Goal: Task Accomplishment & Management: Complete application form

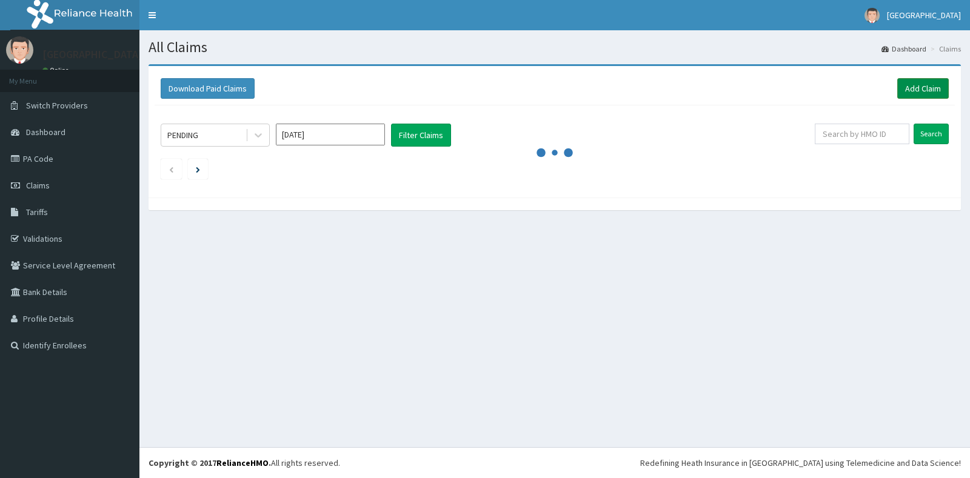
click at [941, 91] on link "Add Claim" at bounding box center [923, 88] width 52 height 21
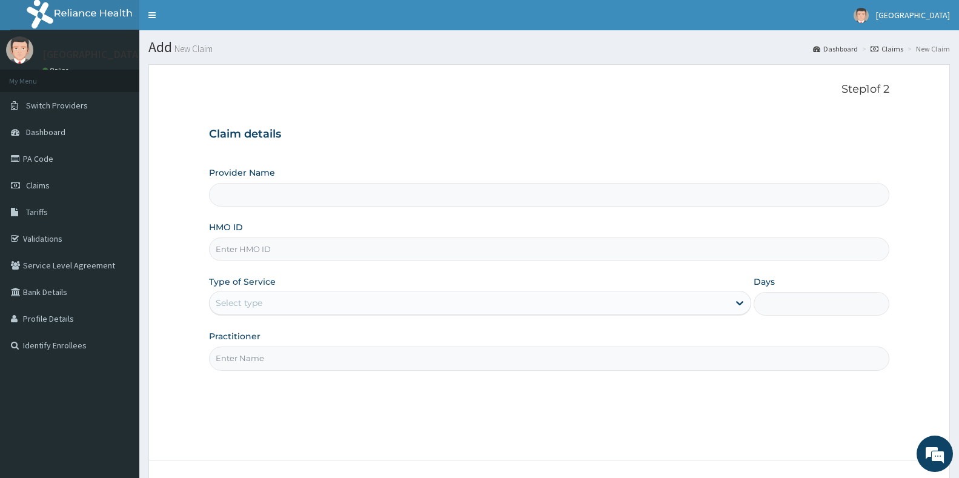
click at [231, 255] on input "HMO ID" at bounding box center [549, 250] width 681 height 24
type input "eln/10390/a"
type input "[GEOGRAPHIC_DATA]"
type input "eln/10390/a"
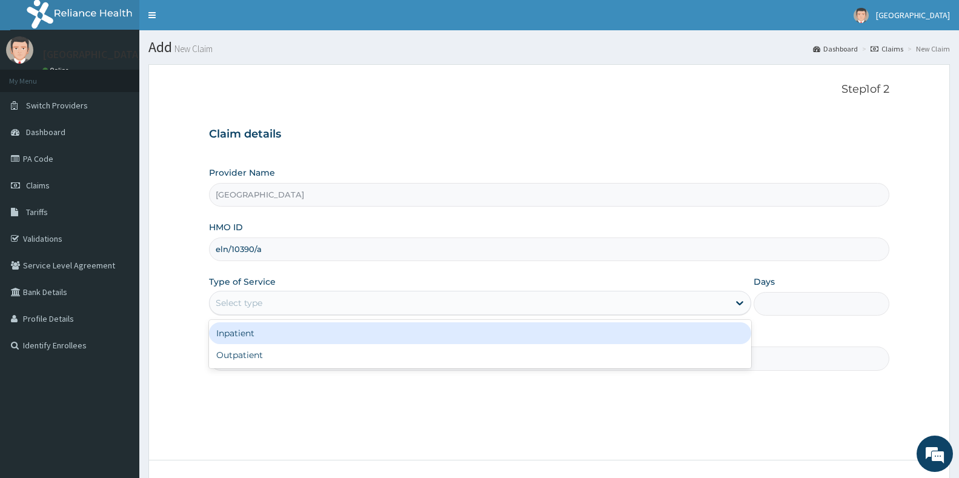
click at [254, 311] on div "Select type" at bounding box center [469, 302] width 519 height 19
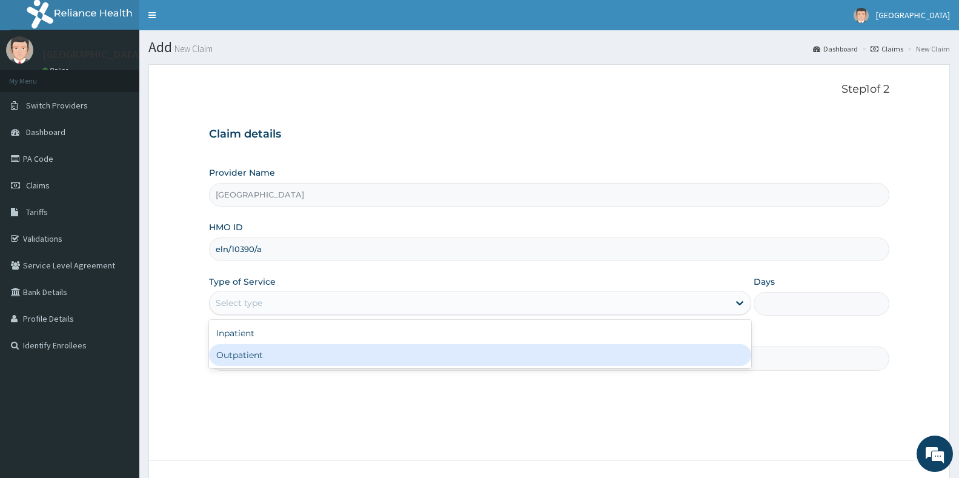
click at [238, 355] on div "Outpatient" at bounding box center [480, 355] width 542 height 22
type input "1"
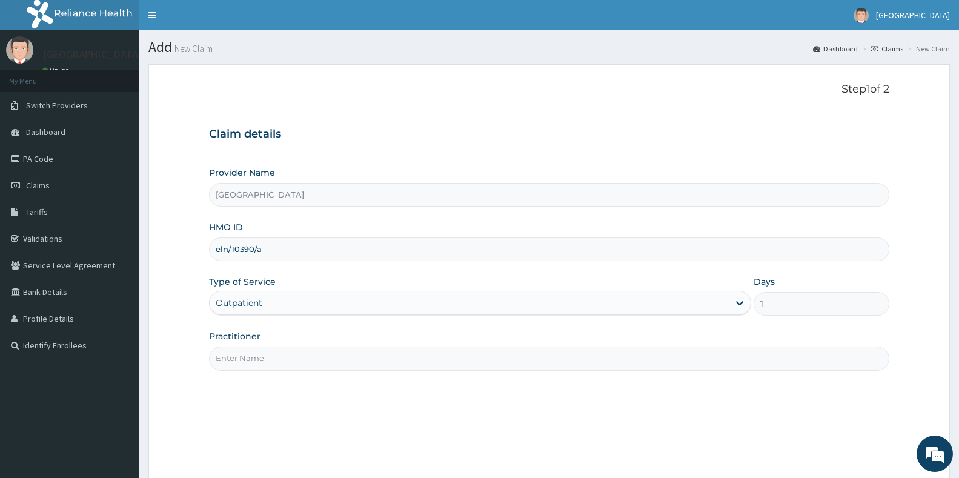
drag, startPoint x: 239, startPoint y: 363, endPoint x: 241, endPoint y: 370, distance: 6.8
click at [239, 364] on input "Practitioner" at bounding box center [549, 359] width 681 height 24
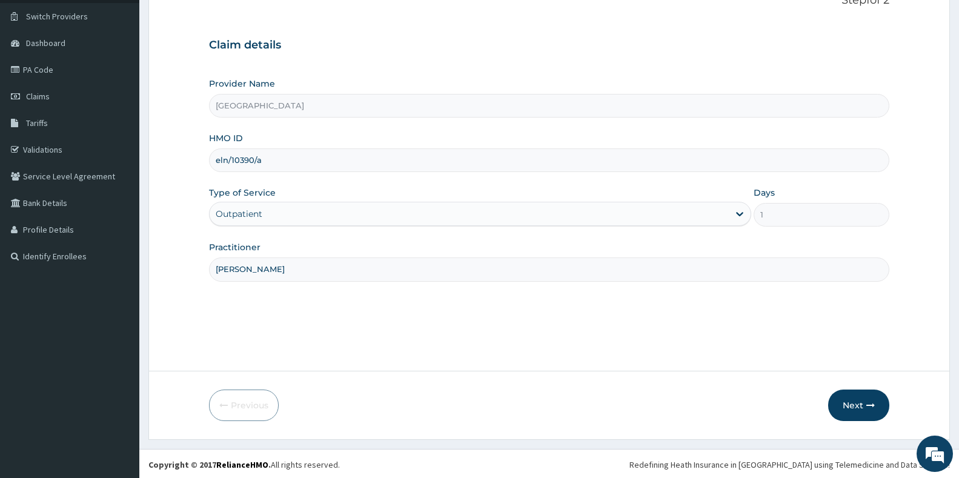
scroll to position [91, 0]
type input "[PERSON_NAME]"
click at [864, 399] on button "Next" at bounding box center [858, 404] width 61 height 32
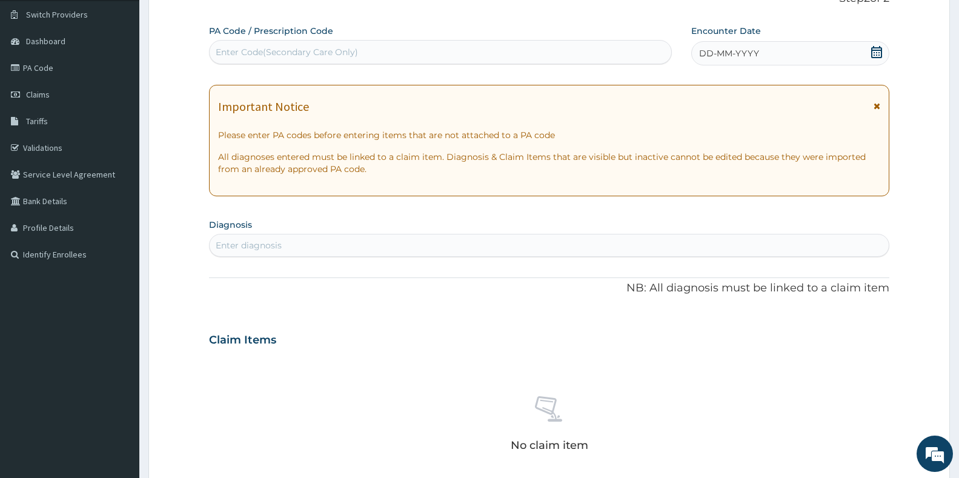
click at [877, 56] on icon at bounding box center [877, 52] width 12 height 12
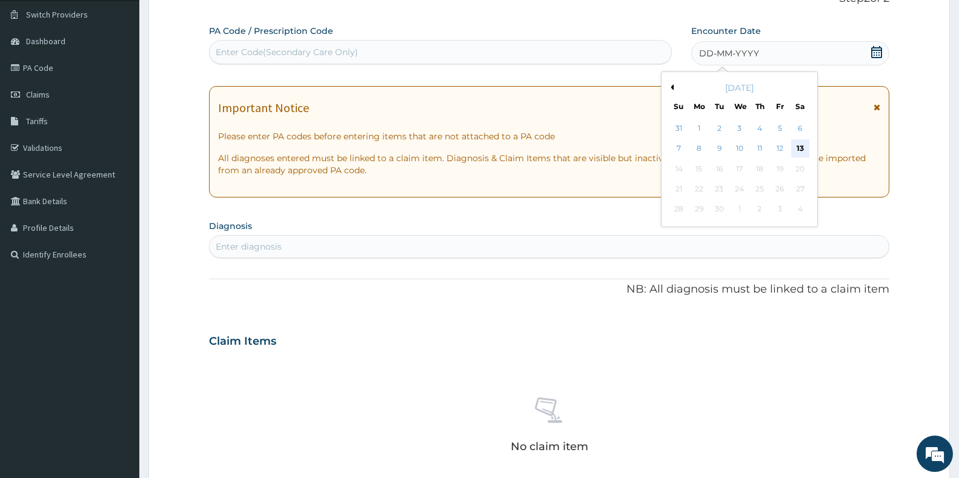
click at [804, 151] on div "13" at bounding box center [800, 149] width 18 height 18
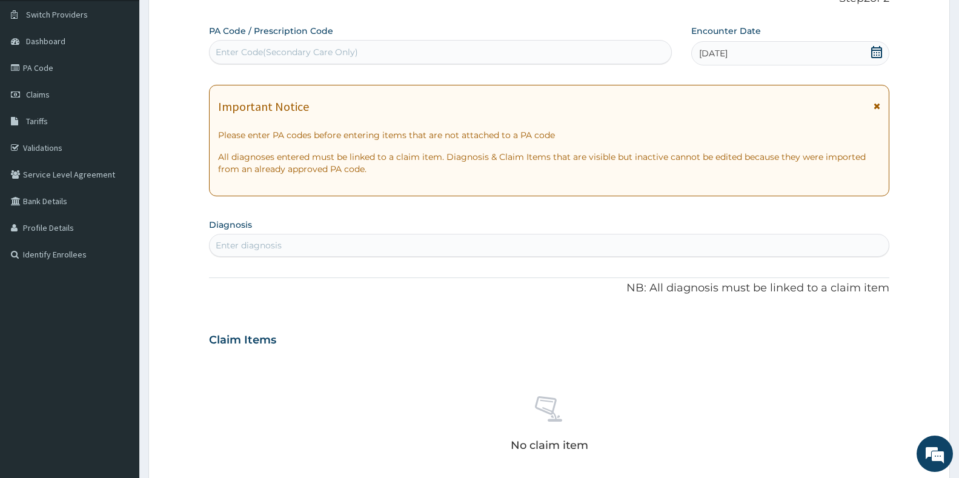
click at [375, 239] on div "Enter diagnosis" at bounding box center [549, 245] width 679 height 19
type input "[MEDICAL_DATA]"
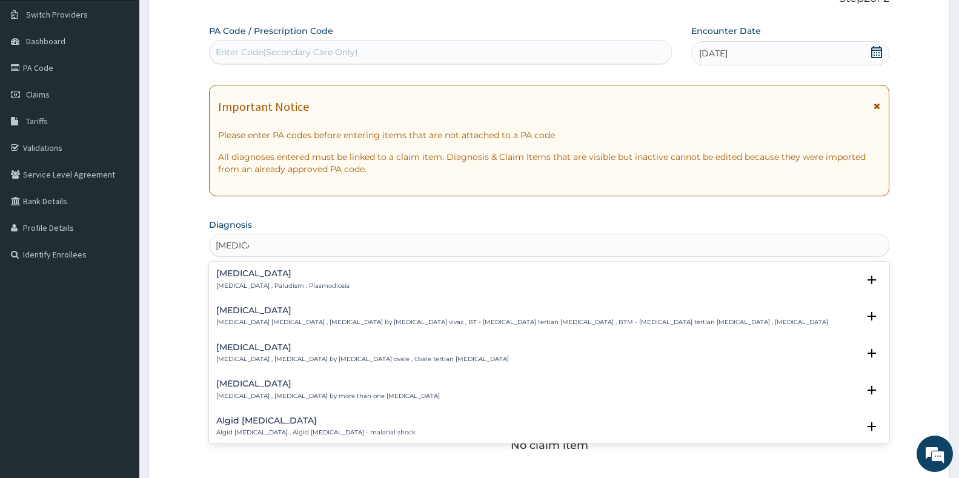
click at [230, 277] on h4 "[MEDICAL_DATA]" at bounding box center [282, 273] width 133 height 9
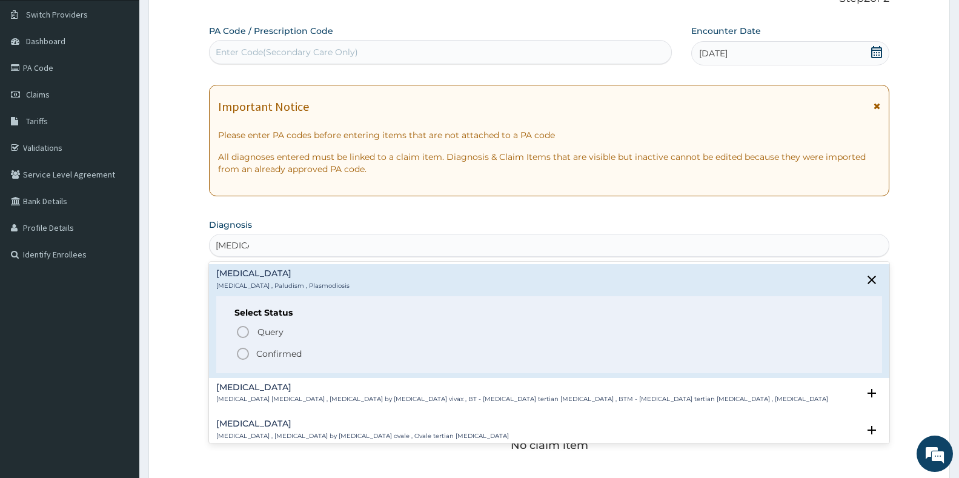
click at [243, 352] on icon "status option filled" at bounding box center [243, 354] width 15 height 15
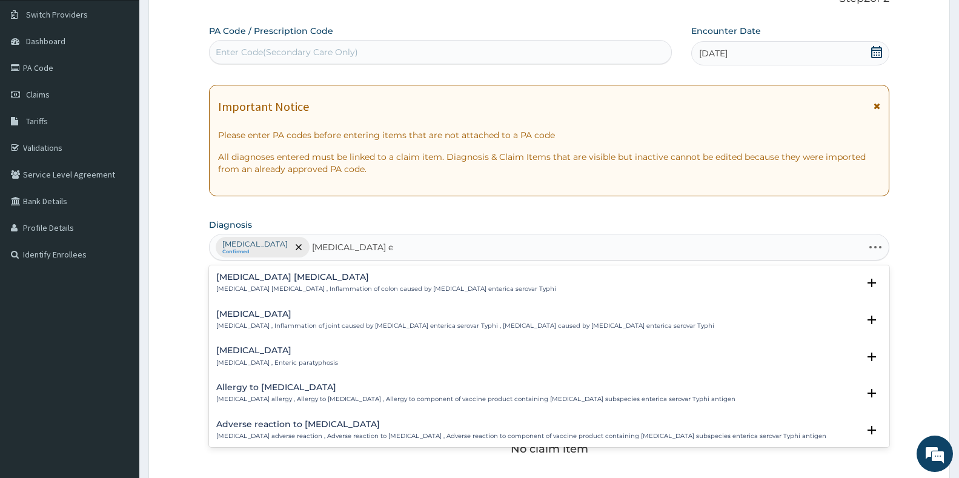
type input "[MEDICAL_DATA]"
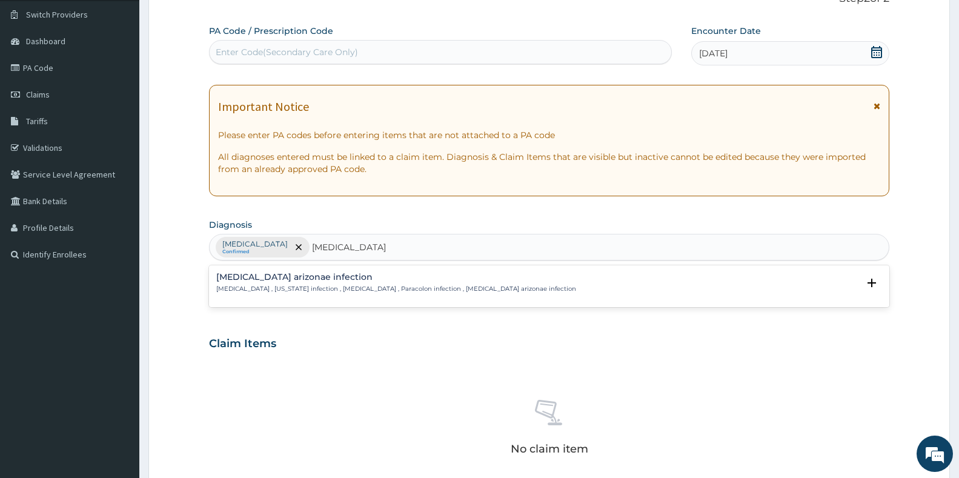
drag, startPoint x: 342, startPoint y: 282, endPoint x: 335, endPoint y: 287, distance: 7.9
click at [335, 287] on div "[MEDICAL_DATA] arizonae infection [MEDICAL_DATA] , [US_STATE] infection , [MEDI…" at bounding box center [396, 283] width 360 height 21
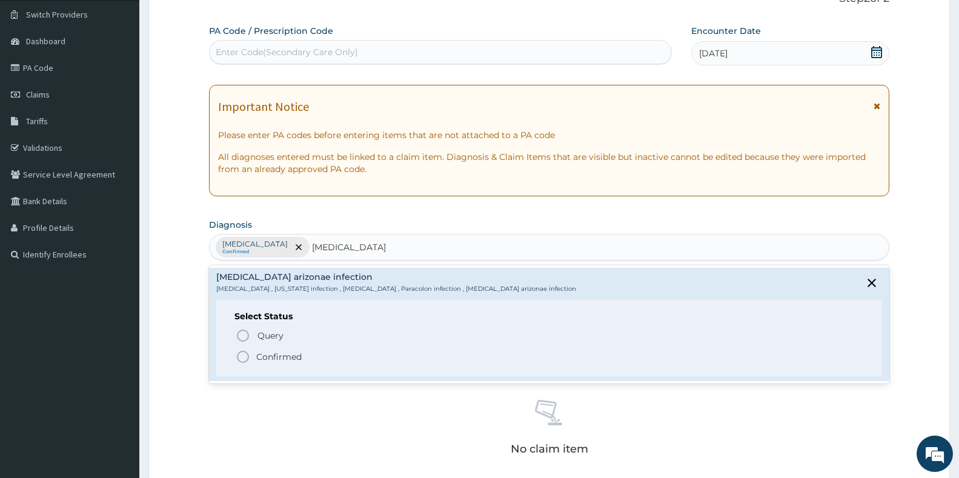
click at [240, 358] on icon "status option filled" at bounding box center [243, 357] width 15 height 15
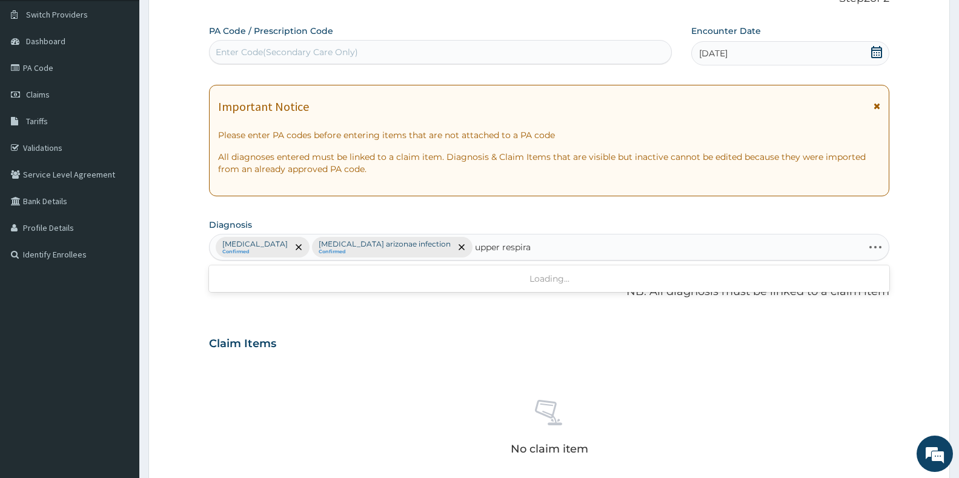
type input "upper respirat"
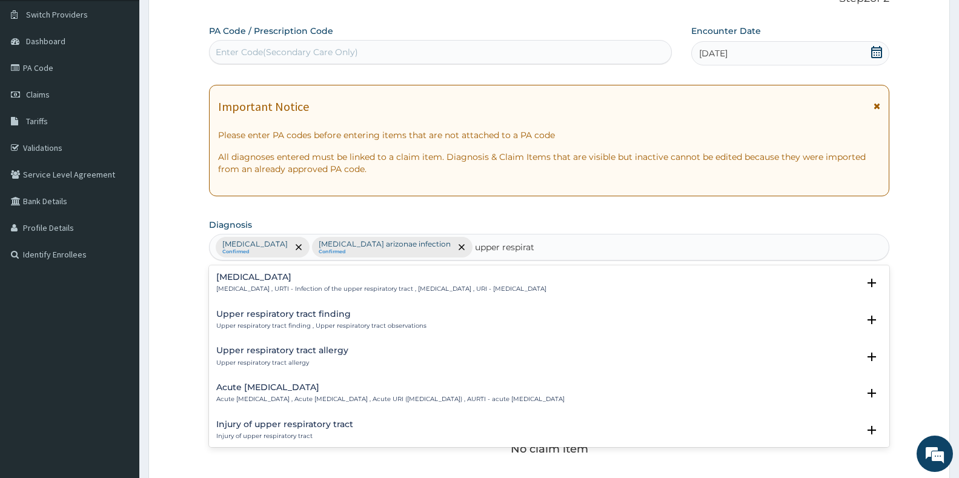
click at [290, 285] on p "[MEDICAL_DATA] , URTI - Infection of the upper respiratory tract , [MEDICAL_DAT…" at bounding box center [381, 289] width 330 height 8
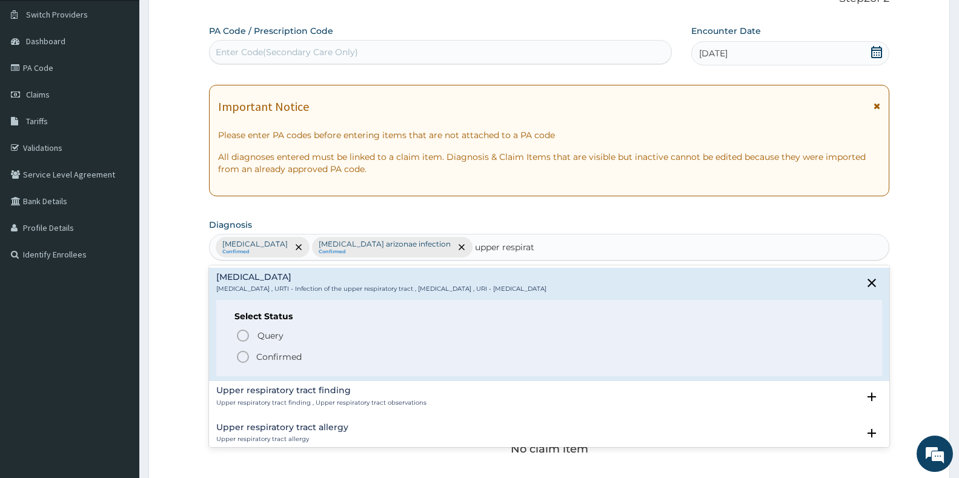
click at [243, 358] on icon "status option filled" at bounding box center [243, 357] width 15 height 15
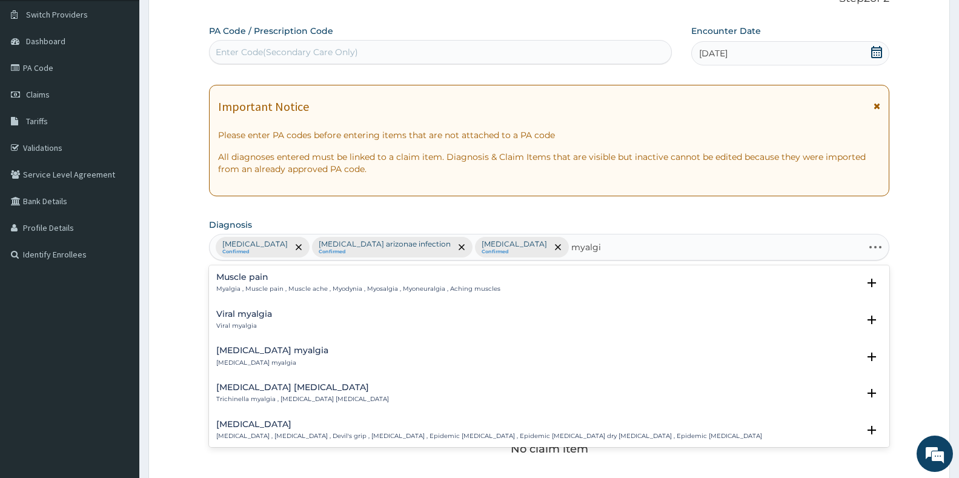
type input "myalgia"
click at [225, 275] on h4 "Muscle pain" at bounding box center [358, 277] width 284 height 9
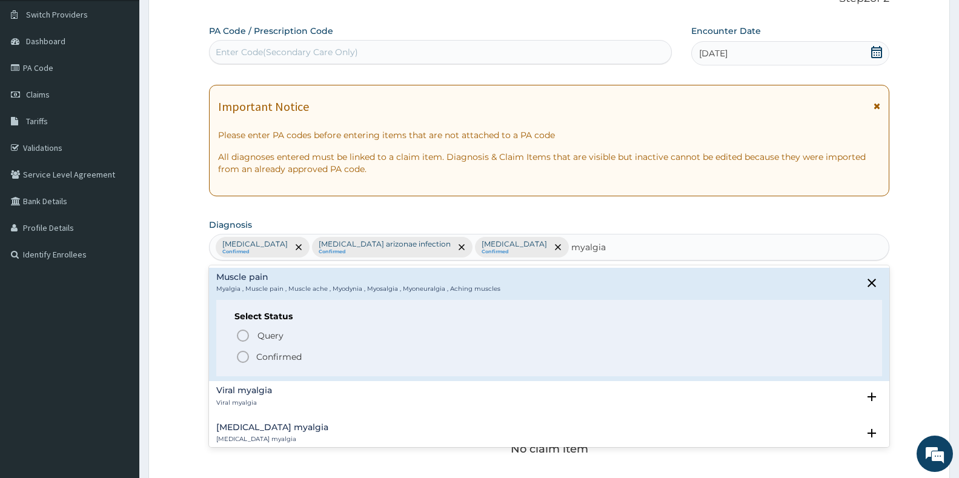
click at [245, 354] on icon "status option filled" at bounding box center [243, 357] width 15 height 15
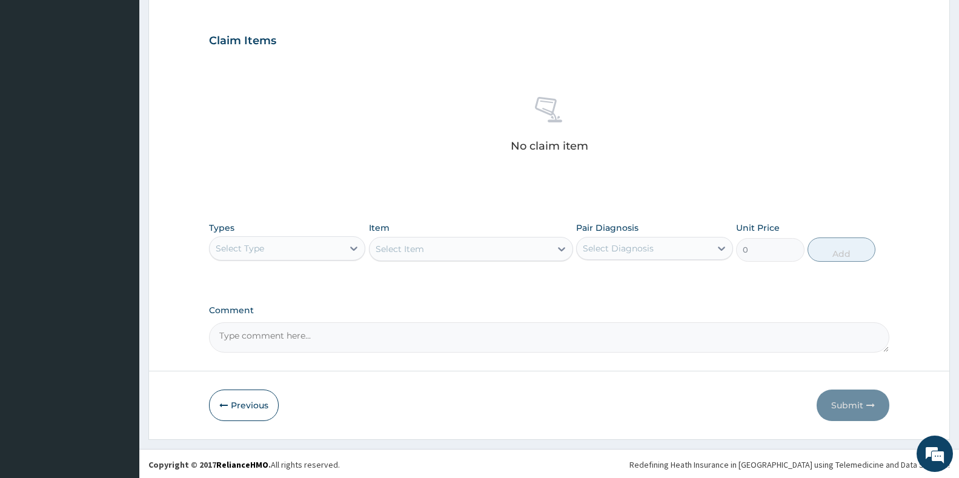
scroll to position [396, 0]
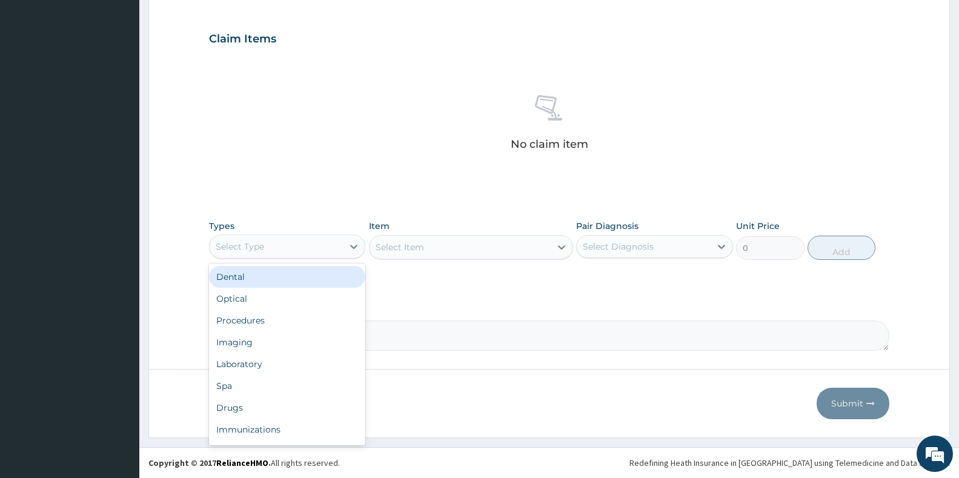
click at [287, 240] on div "Select Type" at bounding box center [276, 246] width 133 height 19
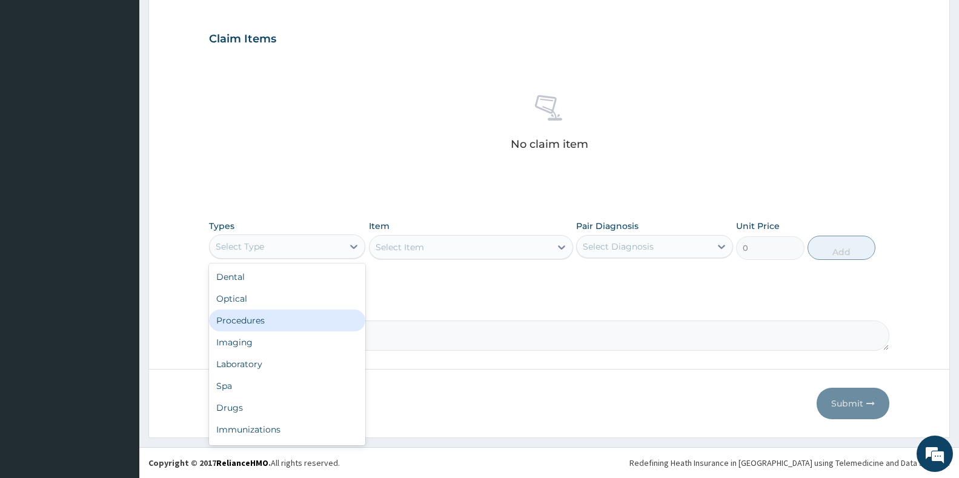
click at [247, 325] on div "Procedures" at bounding box center [287, 321] width 156 height 22
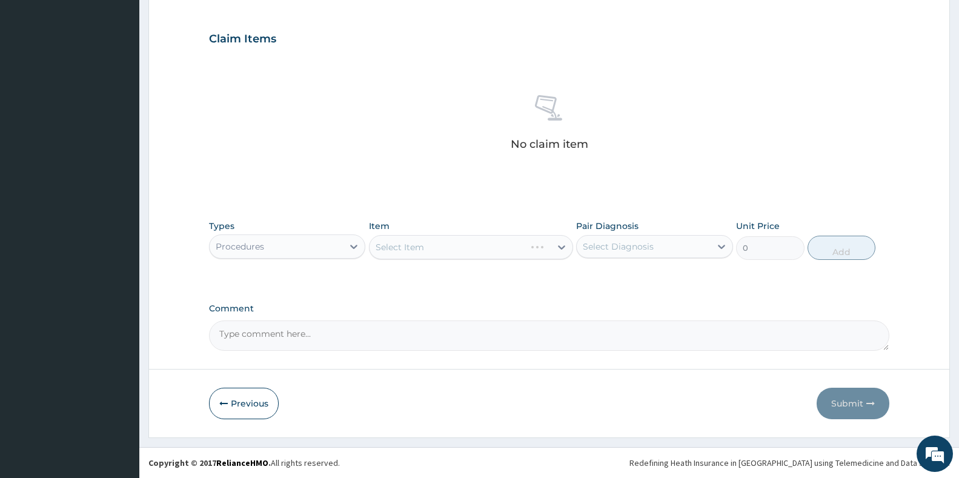
click at [610, 245] on div "Select Diagnosis" at bounding box center [618, 247] width 71 height 12
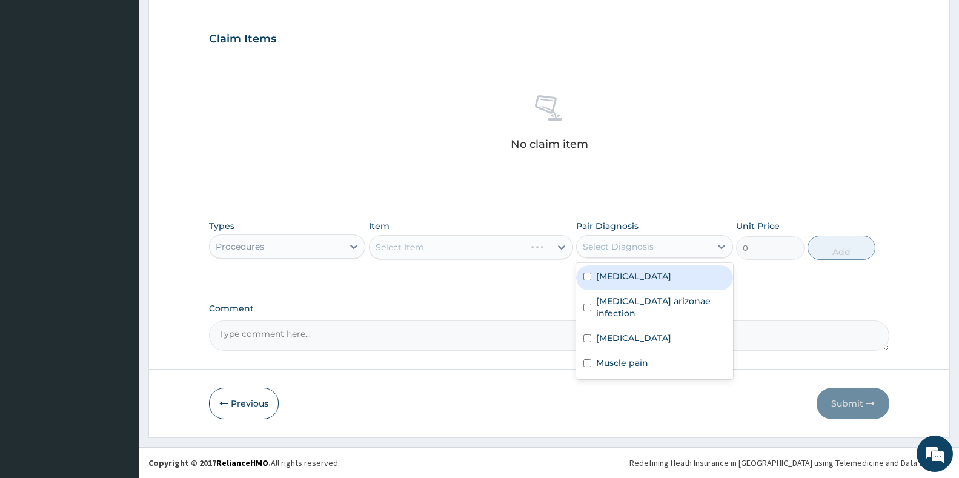
click at [609, 267] on div "[MEDICAL_DATA]" at bounding box center [654, 277] width 156 height 25
checkbox input "true"
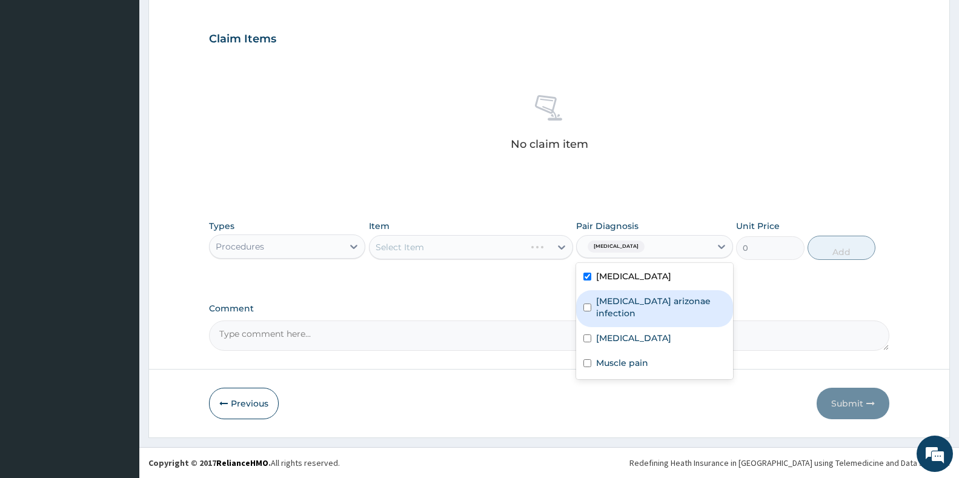
drag, startPoint x: 610, startPoint y: 301, endPoint x: 602, endPoint y: 332, distance: 32.5
click at [610, 302] on label "[MEDICAL_DATA] arizonae infection" at bounding box center [660, 307] width 129 height 24
checkbox input "true"
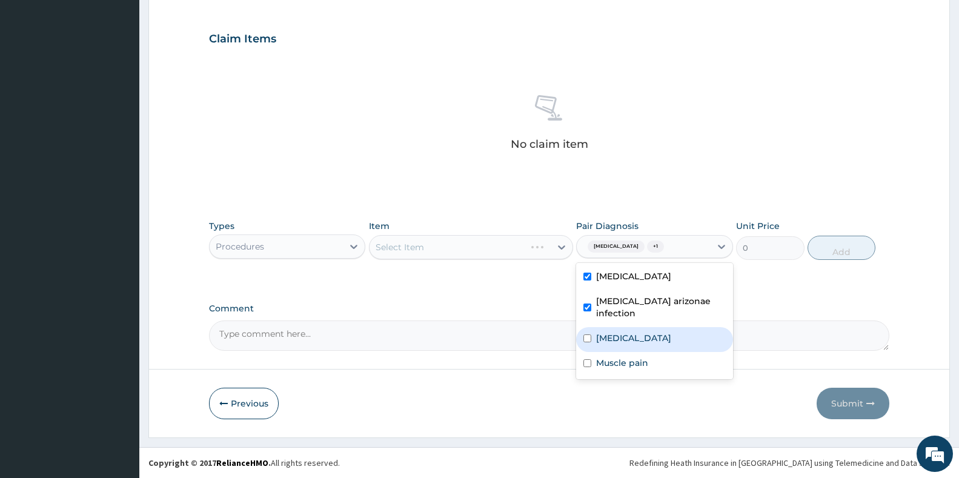
click at [596, 349] on div "[MEDICAL_DATA]" at bounding box center [654, 339] width 156 height 25
checkbox input "true"
click at [607, 368] on label "Muscle pain" at bounding box center [622, 363] width 52 height 12
checkbox input "true"
click at [508, 255] on div "Select Item" at bounding box center [460, 247] width 181 height 19
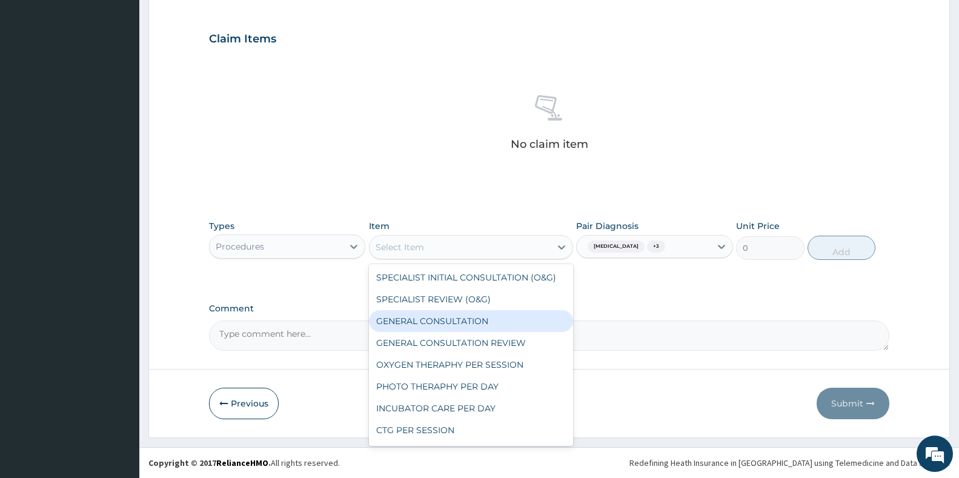
click at [444, 317] on div "GENERAL CONSULTATION" at bounding box center [471, 321] width 204 height 22
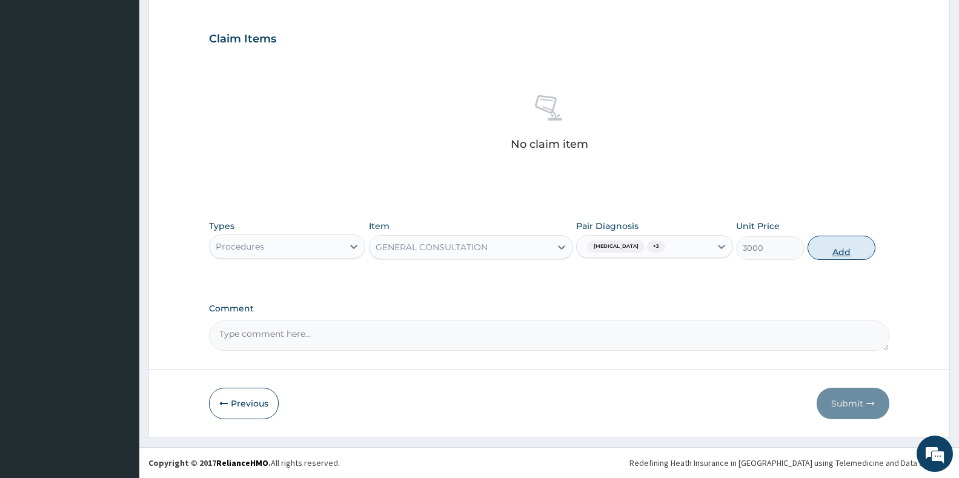
click at [850, 247] on button "Add" at bounding box center [842, 248] width 68 height 24
type input "0"
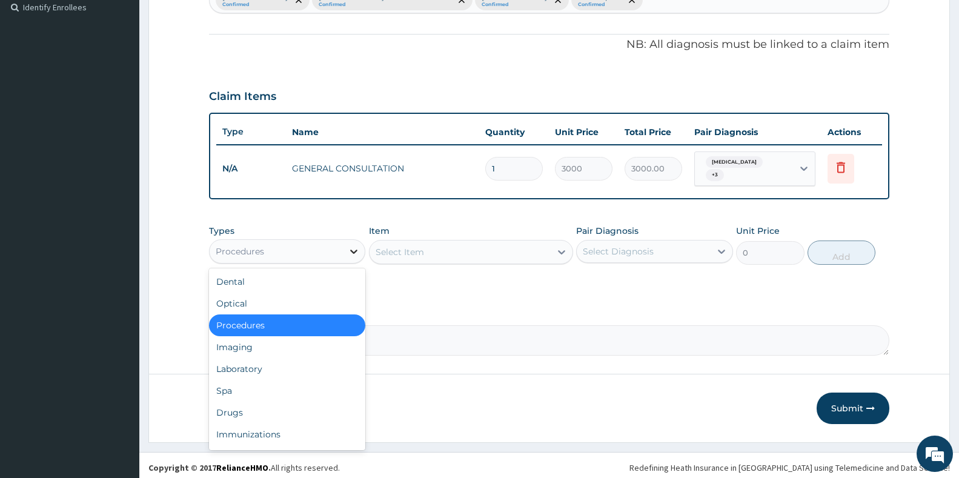
click at [353, 255] on div at bounding box center [354, 252] width 22 height 22
click at [263, 367] on div "Laboratory" at bounding box center [287, 369] width 156 height 22
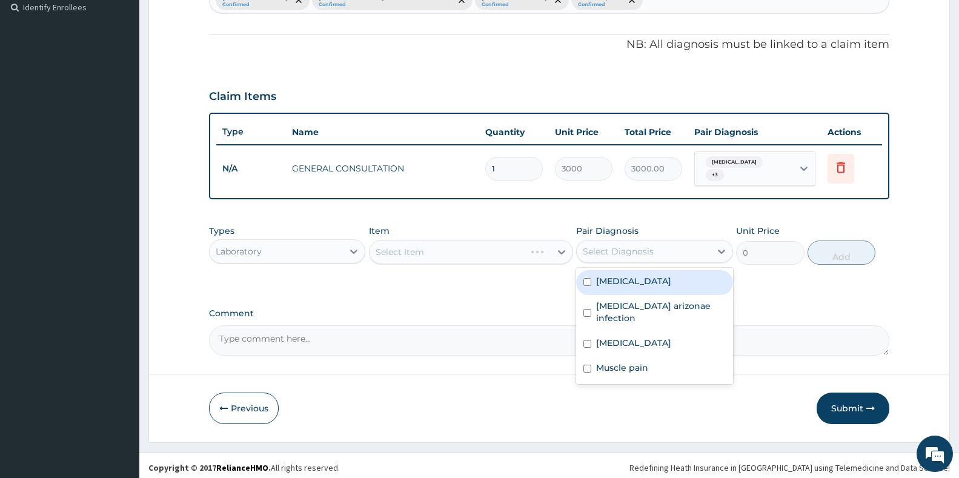
click at [616, 247] on div "Select Diagnosis" at bounding box center [618, 251] width 71 height 12
click at [613, 281] on label "[MEDICAL_DATA]" at bounding box center [633, 281] width 75 height 12
checkbox input "true"
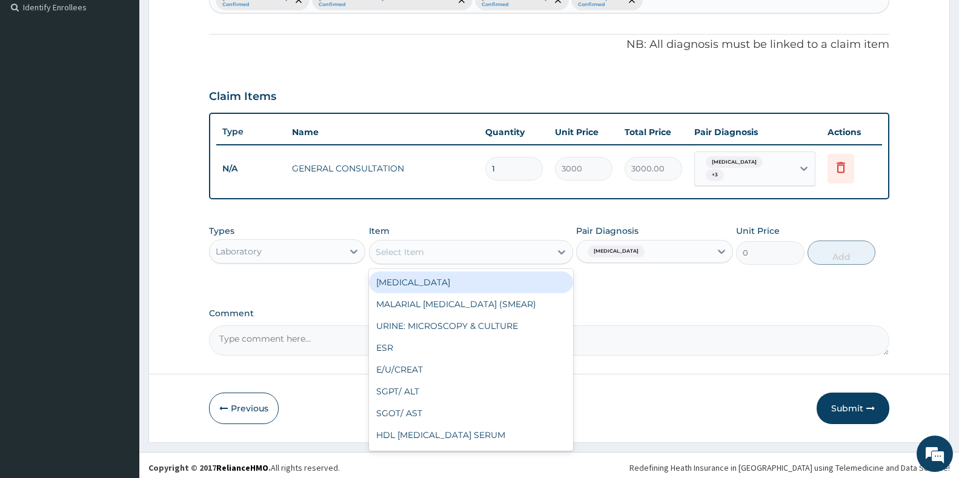
click at [472, 251] on div "Select Item" at bounding box center [460, 251] width 181 height 19
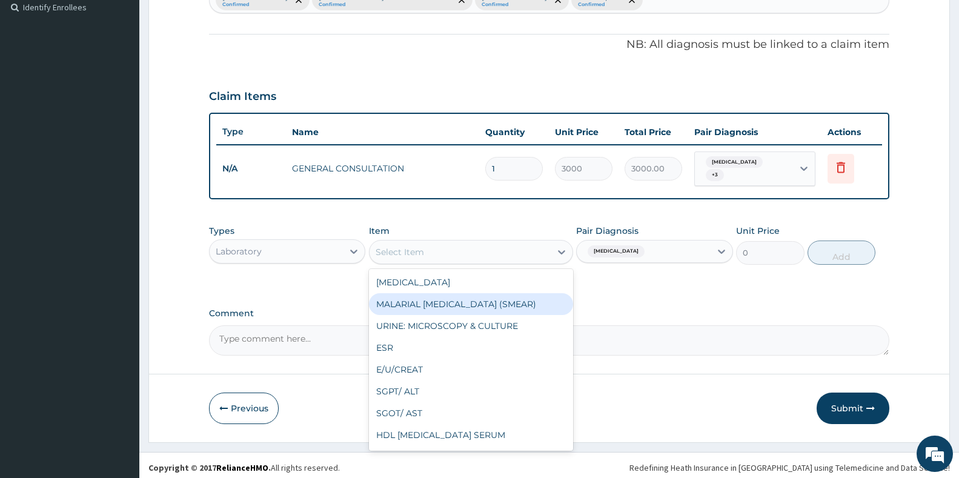
drag, startPoint x: 428, startPoint y: 296, endPoint x: 517, endPoint y: 307, distance: 89.7
click at [448, 304] on div "MALARIAL [MEDICAL_DATA] (SMEAR)" at bounding box center [471, 304] width 204 height 22
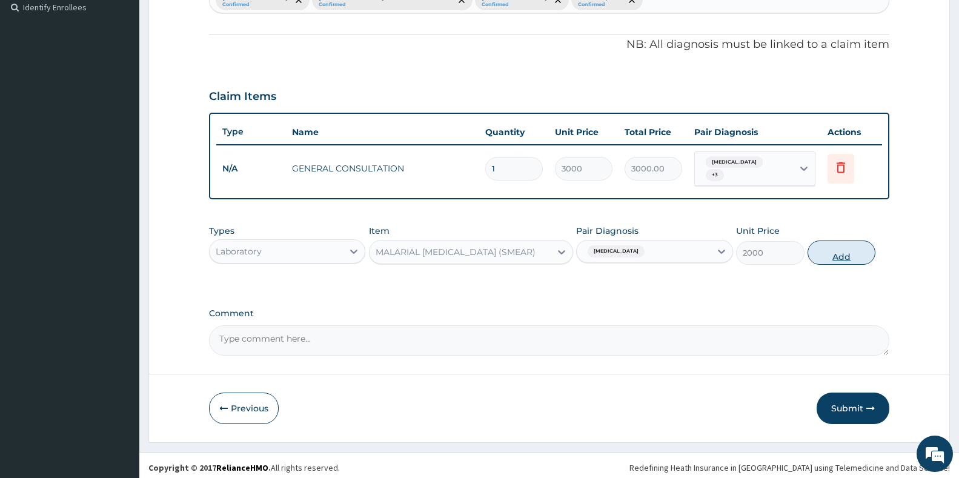
click at [831, 245] on button "Add" at bounding box center [842, 253] width 68 height 24
type input "0"
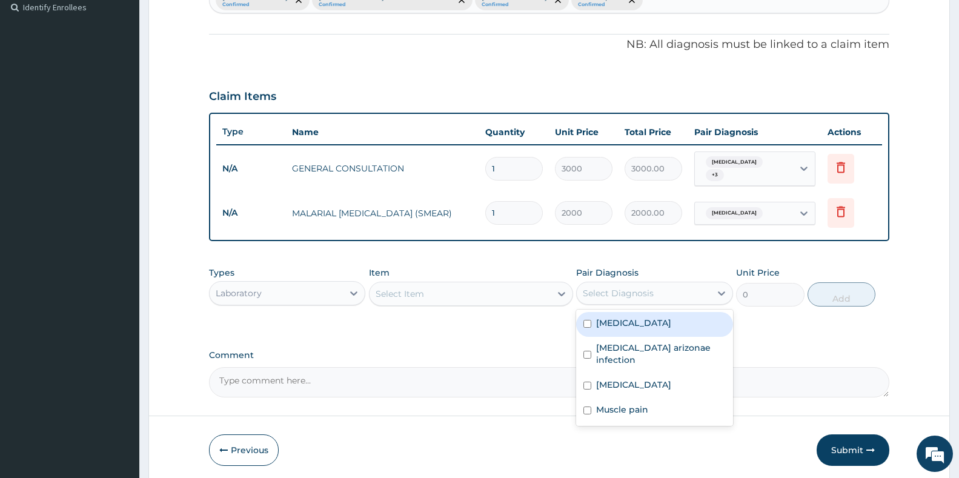
drag, startPoint x: 651, startPoint y: 288, endPoint x: 630, endPoint y: 324, distance: 41.6
click at [650, 288] on div "Select Diagnosis" at bounding box center [618, 293] width 71 height 12
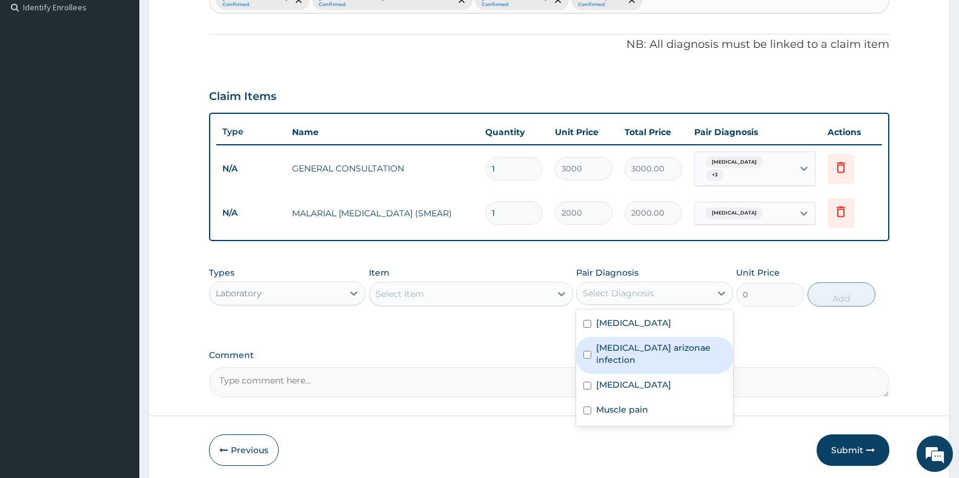
drag, startPoint x: 629, startPoint y: 348, endPoint x: 530, endPoint y: 325, distance: 101.3
click at [605, 344] on label "[MEDICAL_DATA] arizonae infection" at bounding box center [660, 354] width 129 height 24
checkbox input "true"
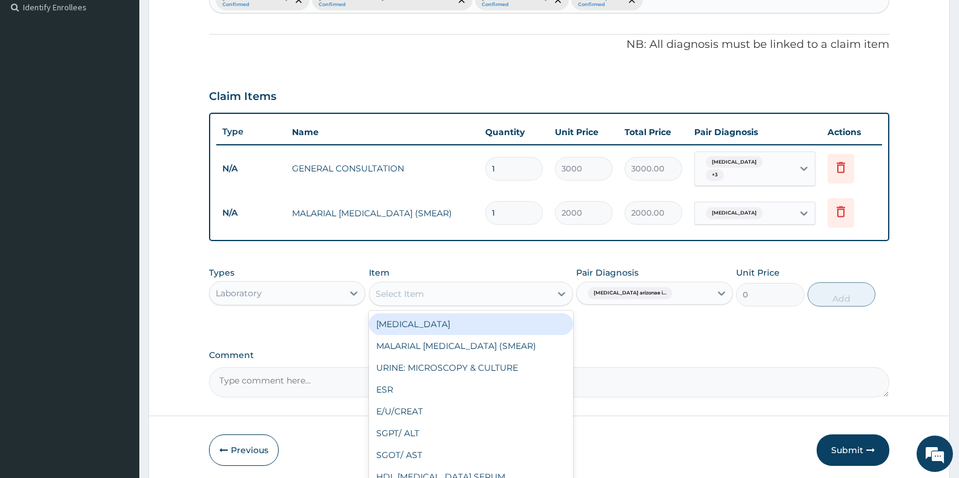
drag, startPoint x: 489, startPoint y: 295, endPoint x: 475, endPoint y: 312, distance: 22.3
click at [487, 296] on div "Select Item" at bounding box center [460, 293] width 181 height 19
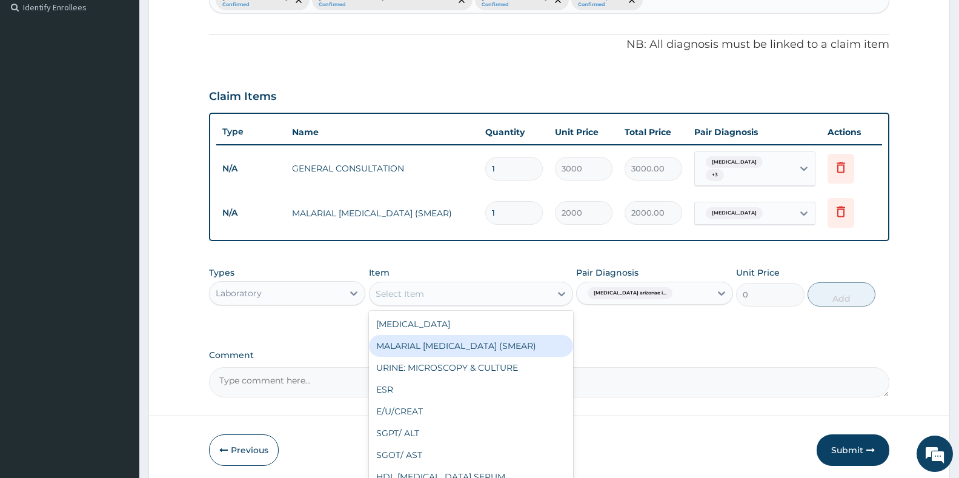
click at [463, 340] on div "MALARIAL [MEDICAL_DATA] (SMEAR)" at bounding box center [471, 346] width 204 height 22
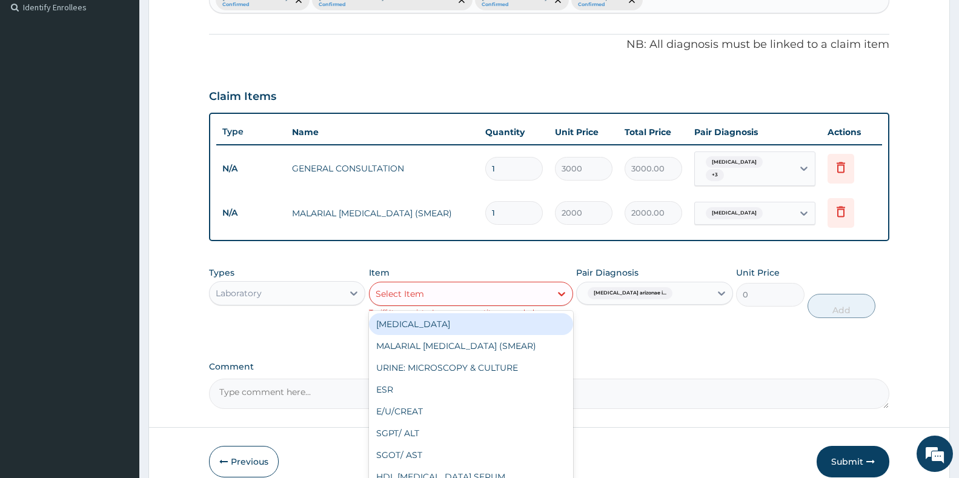
drag, startPoint x: 491, startPoint y: 282, endPoint x: 461, endPoint y: 315, distance: 44.6
click at [486, 291] on div "Select Item" at bounding box center [460, 293] width 181 height 19
click at [447, 322] on div "[MEDICAL_DATA]" at bounding box center [471, 324] width 204 height 22
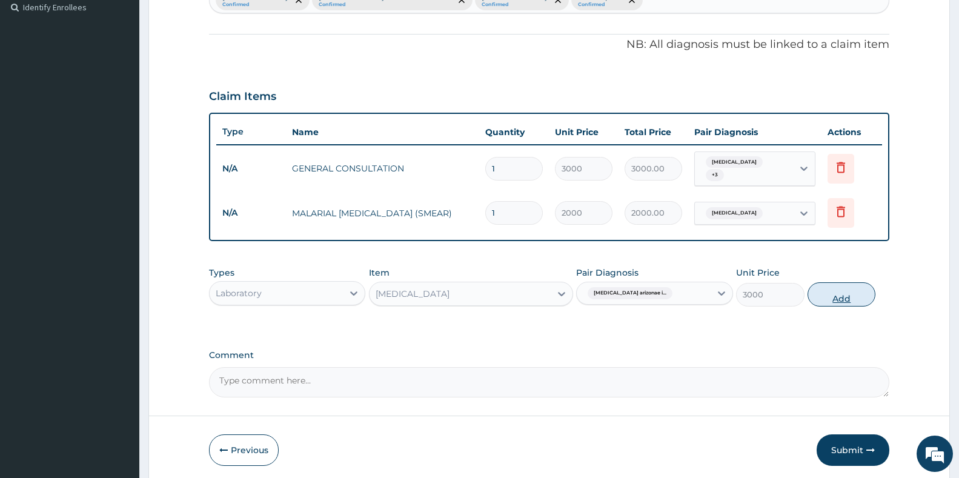
click at [838, 295] on button "Add" at bounding box center [842, 294] width 68 height 24
type input "0"
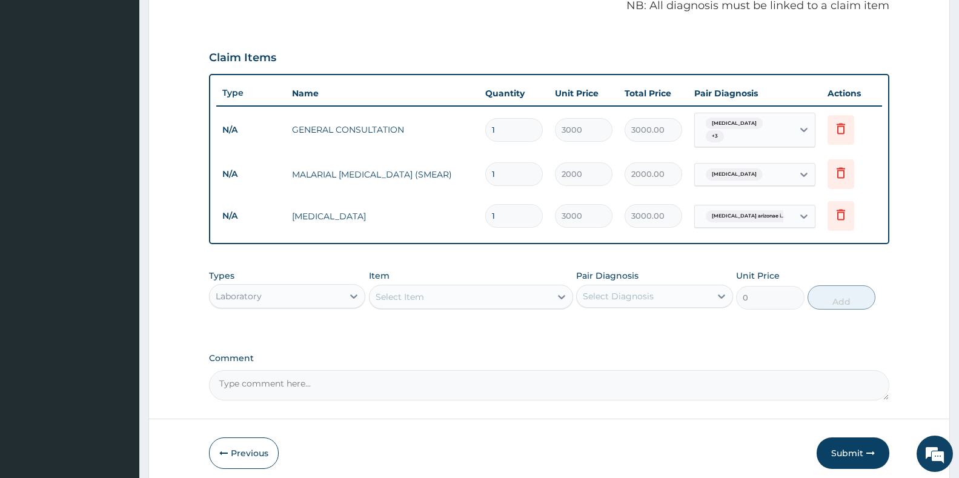
scroll to position [422, 0]
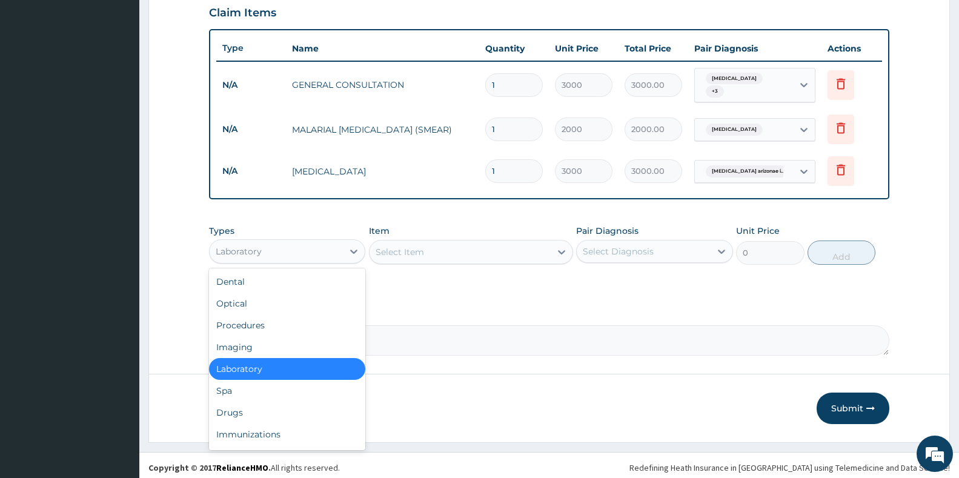
click at [309, 247] on div "Laboratory" at bounding box center [276, 251] width 133 height 19
click at [278, 413] on div "Drugs" at bounding box center [287, 413] width 156 height 22
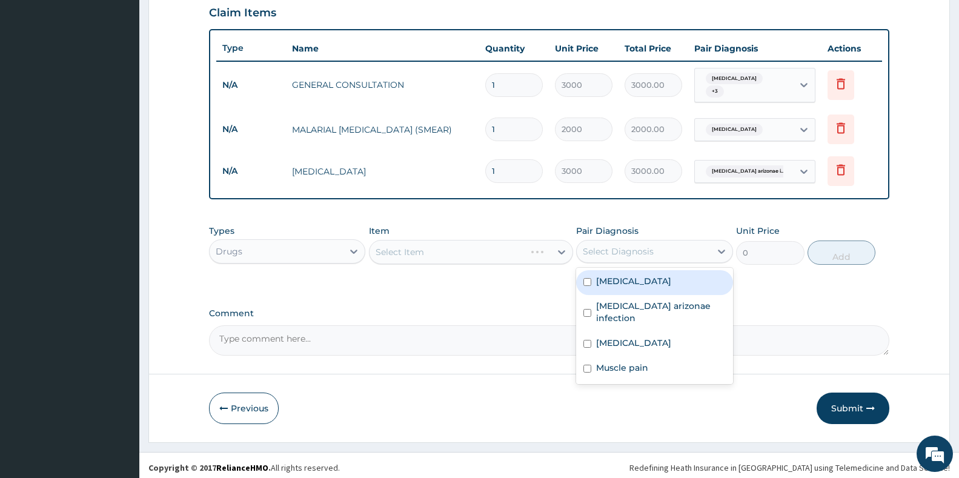
click at [663, 243] on div "Select Diagnosis" at bounding box center [643, 251] width 133 height 19
click at [647, 278] on div "[MEDICAL_DATA]" at bounding box center [654, 282] width 156 height 25
checkbox input "true"
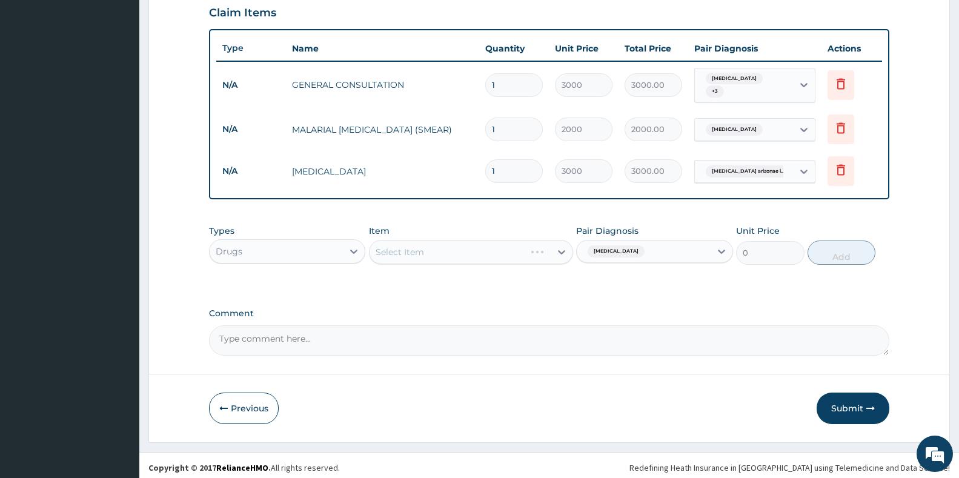
click at [481, 253] on div "Select Item" at bounding box center [471, 252] width 204 height 24
click at [485, 255] on div "Select Item" at bounding box center [471, 252] width 204 height 24
click at [485, 255] on div "Select Item" at bounding box center [460, 251] width 181 height 19
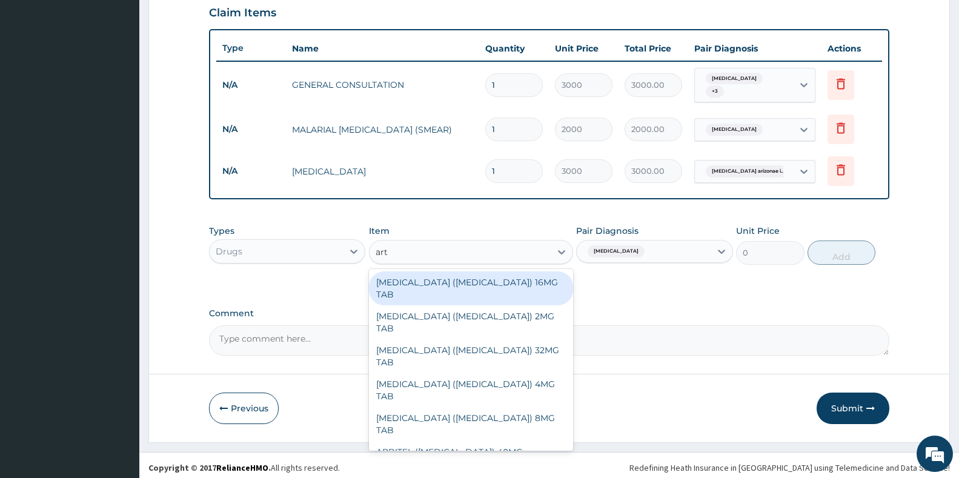
type input "arte"
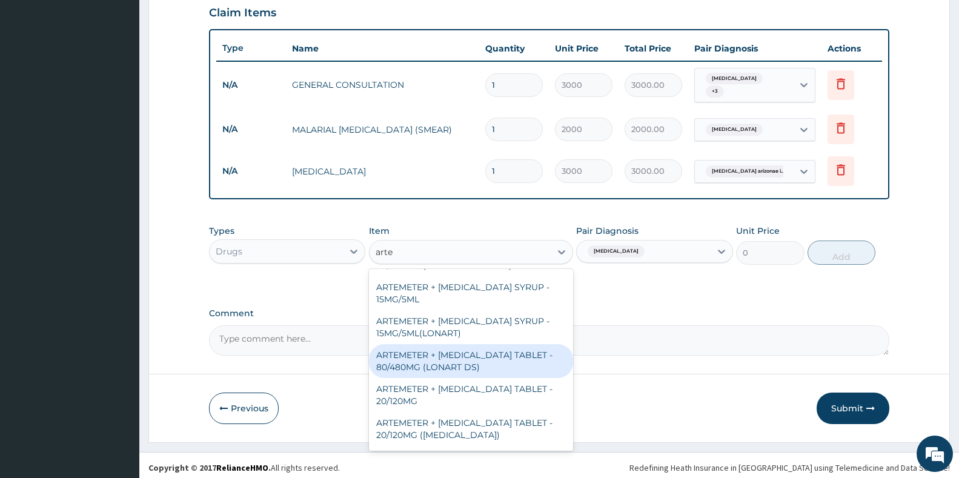
scroll to position [121, 0]
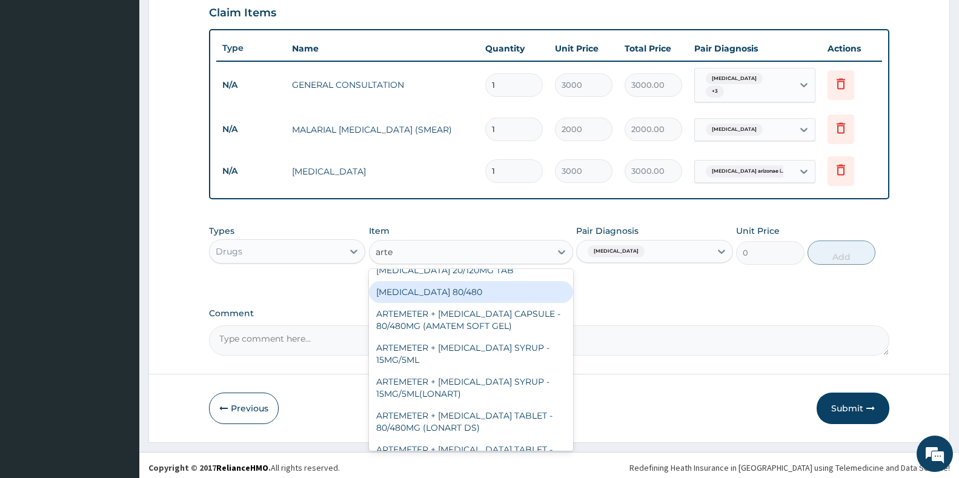
click at [416, 288] on div "[MEDICAL_DATA] 80/480" at bounding box center [471, 292] width 204 height 22
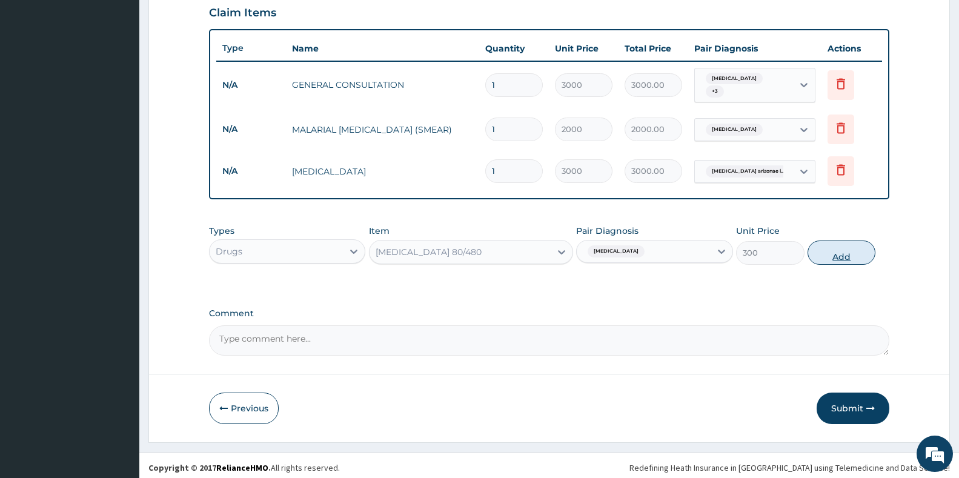
click at [844, 248] on button "Add" at bounding box center [842, 253] width 68 height 24
type input "0"
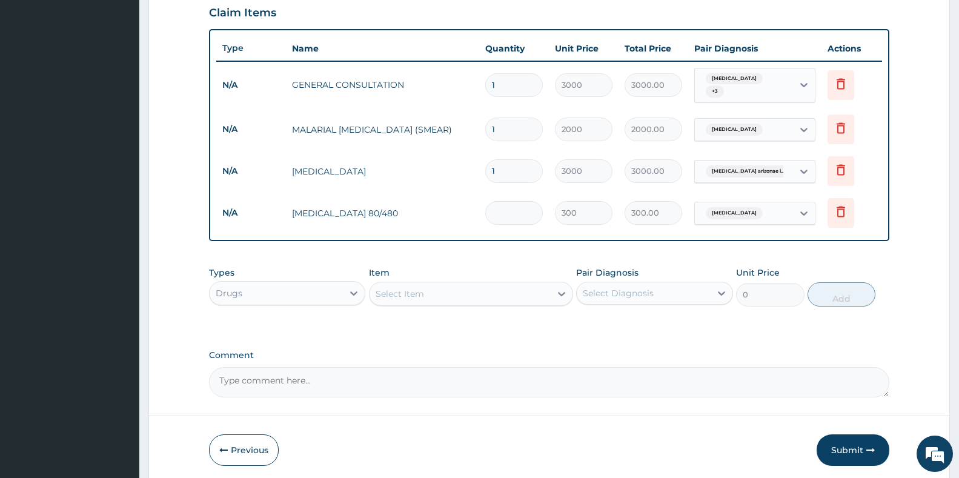
type input "0.00"
type input "6"
type input "1800.00"
type input "6"
click at [490, 297] on div "Select Item" at bounding box center [460, 293] width 181 height 19
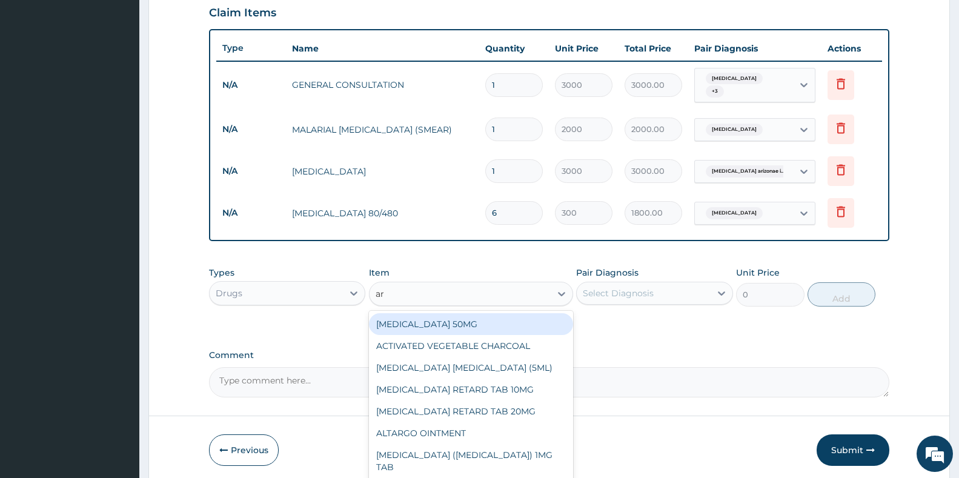
type input "art"
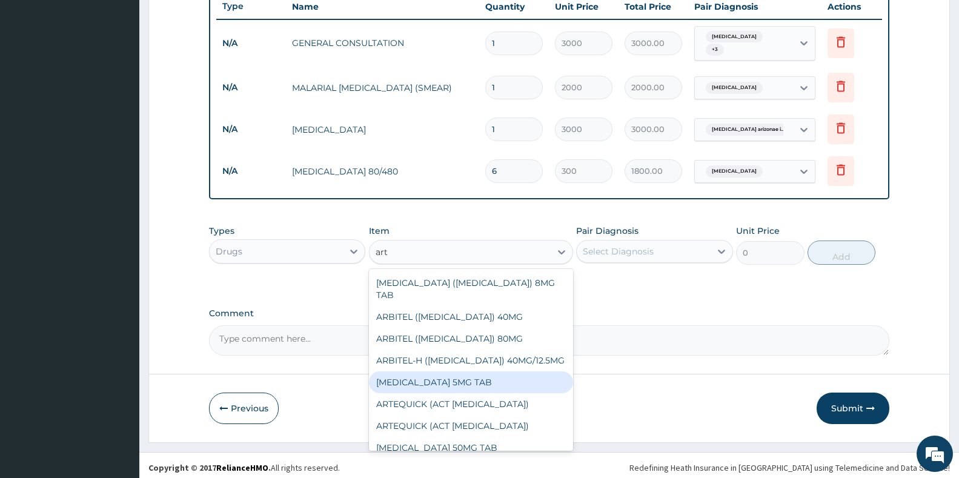
scroll to position [182, 0]
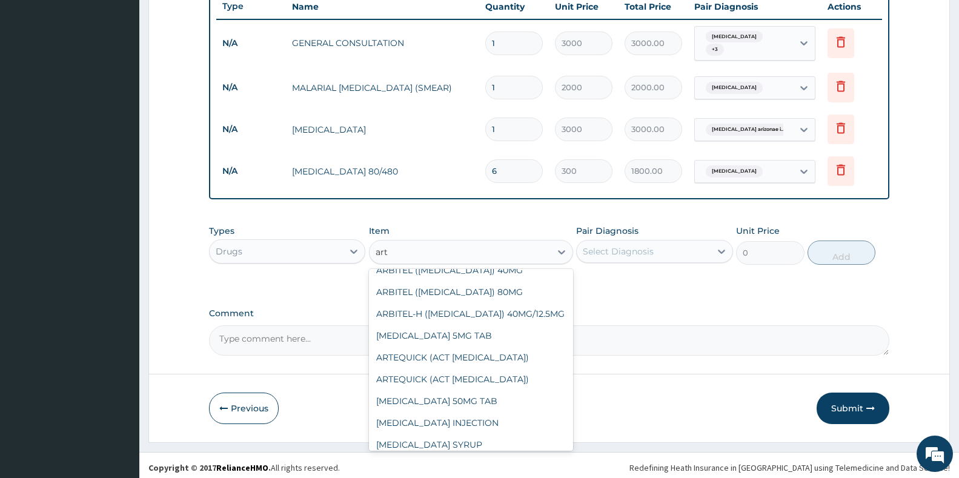
type input "1200"
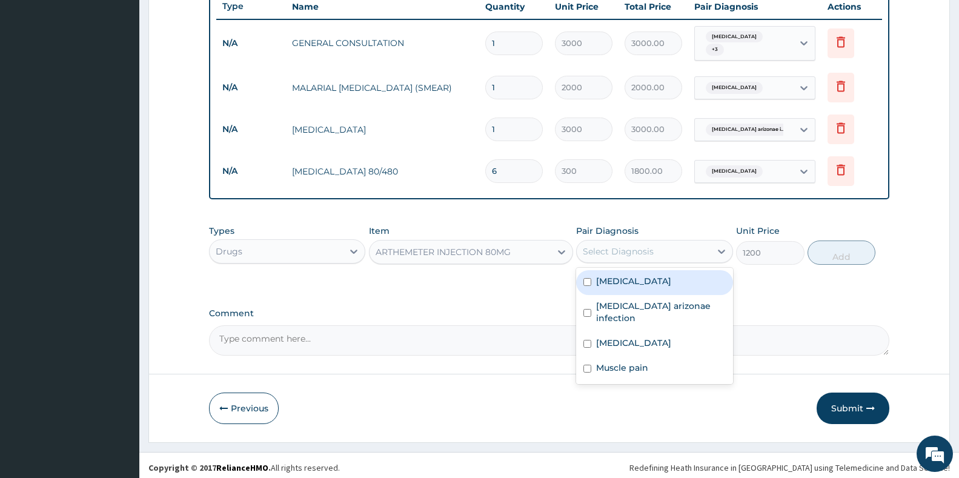
drag, startPoint x: 664, startPoint y: 255, endPoint x: 648, endPoint y: 258, distance: 16.0
click at [648, 258] on div "Pair Diagnosis option [MEDICAL_DATA], selected. option [MEDICAL_DATA] focused, …" at bounding box center [654, 245] width 156 height 40
drag, startPoint x: 605, startPoint y: 281, endPoint x: 735, endPoint y: 279, distance: 129.7
click at [634, 282] on div "[MEDICAL_DATA]" at bounding box center [654, 282] width 156 height 25
checkbox input "true"
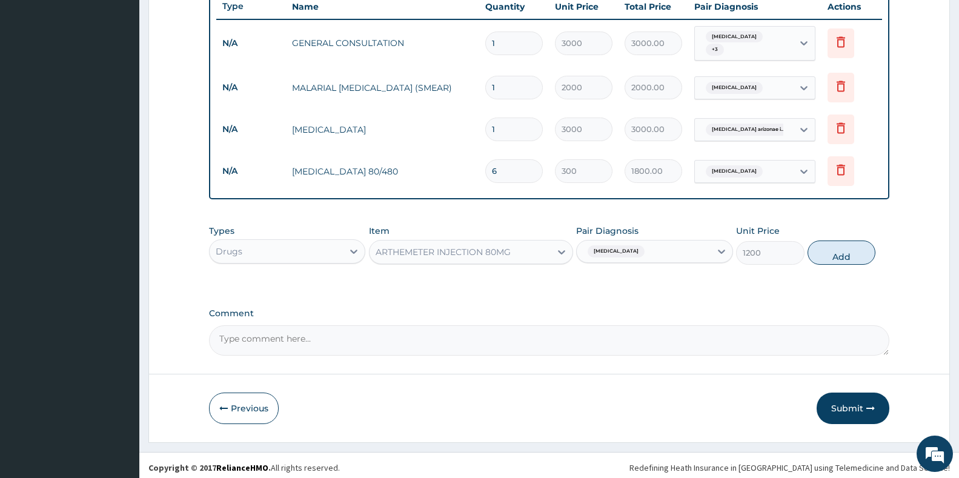
drag, startPoint x: 843, startPoint y: 250, endPoint x: 721, endPoint y: 258, distance: 122.7
click at [837, 251] on button "Add" at bounding box center [842, 253] width 68 height 24
type input "0"
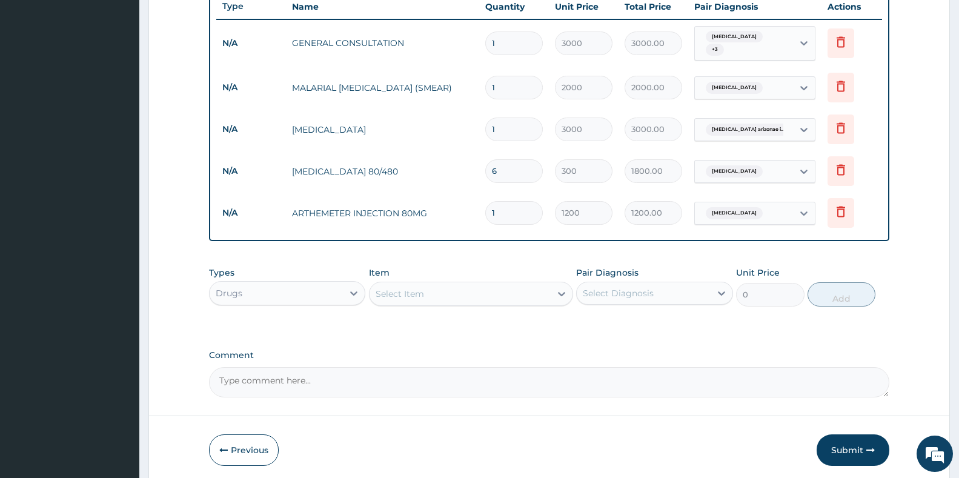
click at [430, 296] on div "Select Item" at bounding box center [460, 293] width 181 height 19
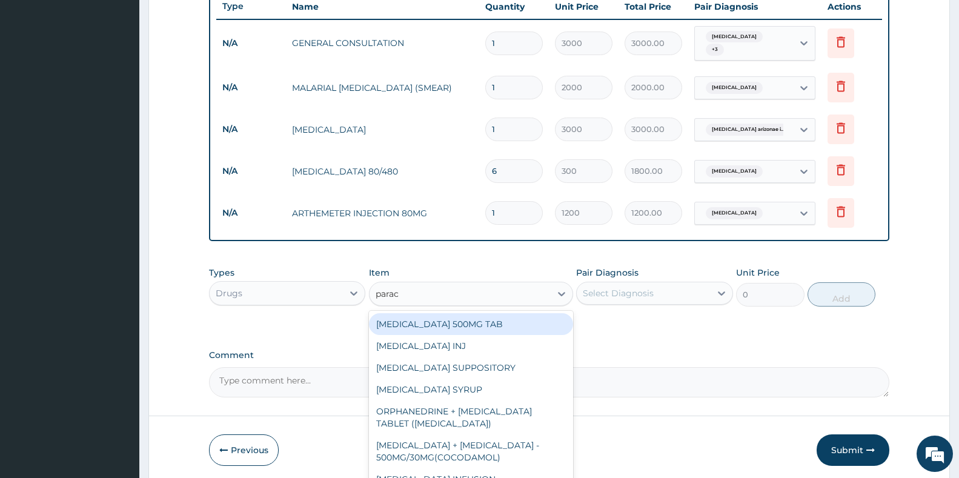
type input "parace"
click at [456, 323] on div "[MEDICAL_DATA] 500MG TAB" at bounding box center [471, 324] width 204 height 22
type input "20"
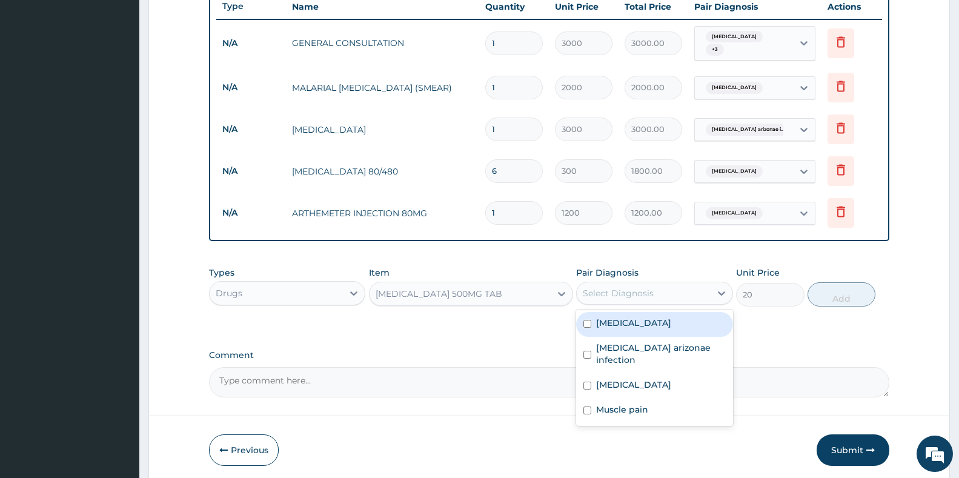
click at [661, 284] on div "Select Diagnosis" at bounding box center [643, 293] width 133 height 19
click at [603, 320] on label "[MEDICAL_DATA]" at bounding box center [633, 323] width 75 height 12
checkbox input "true"
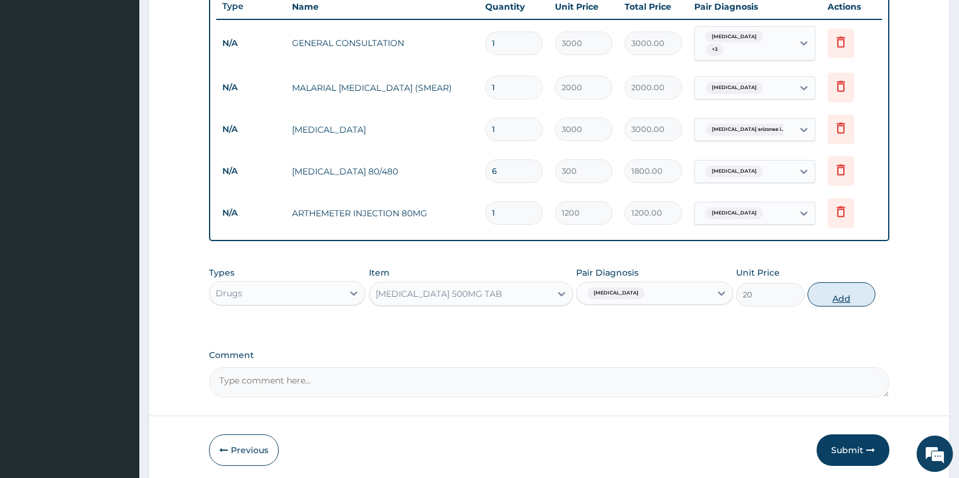
click at [850, 291] on button "Add" at bounding box center [842, 294] width 68 height 24
type input "0"
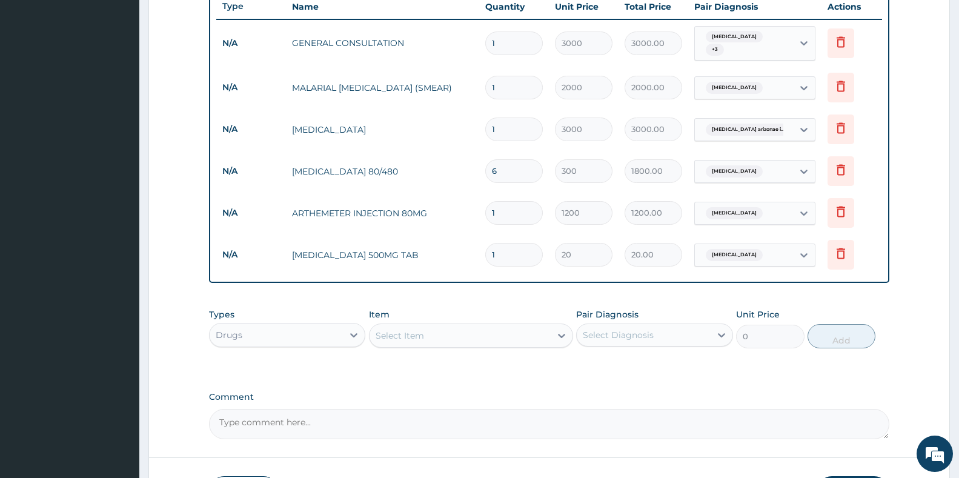
type input "18"
type input "360.00"
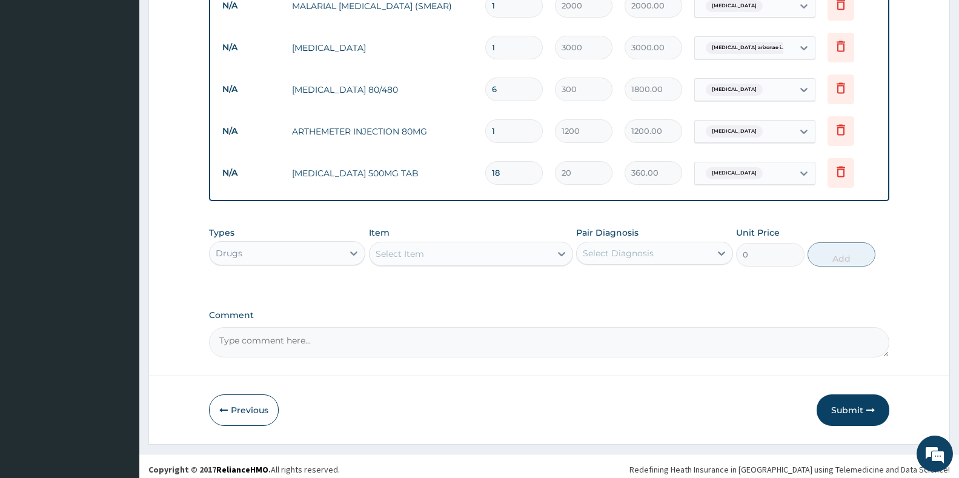
scroll to position [547, 0]
type input "18"
click at [415, 252] on div "Select Item" at bounding box center [400, 252] width 48 height 12
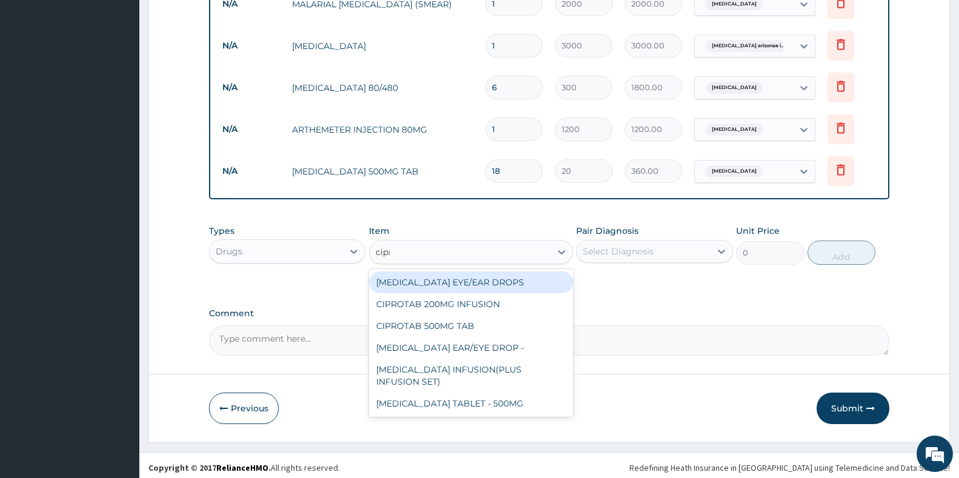
type input "[MEDICAL_DATA]"
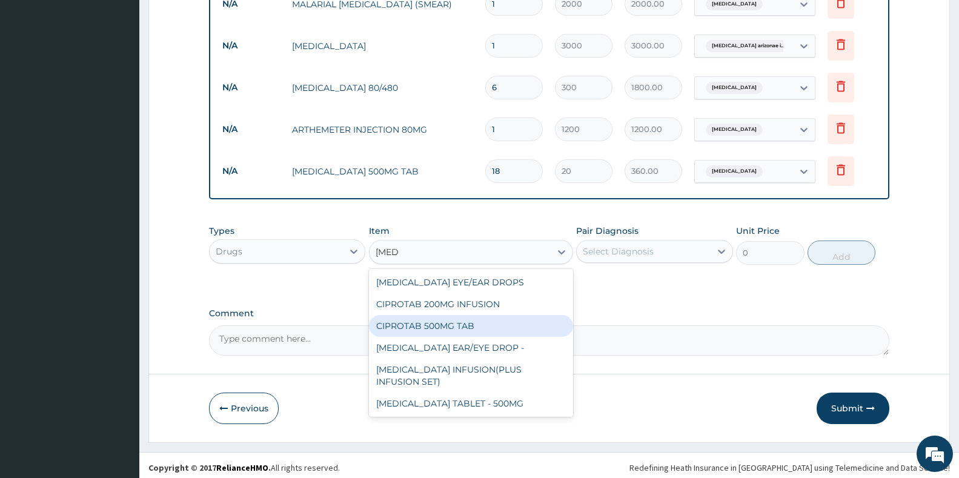
click at [434, 321] on div "CIPROTAB 500MG TAB" at bounding box center [471, 326] width 204 height 22
type input "3000"
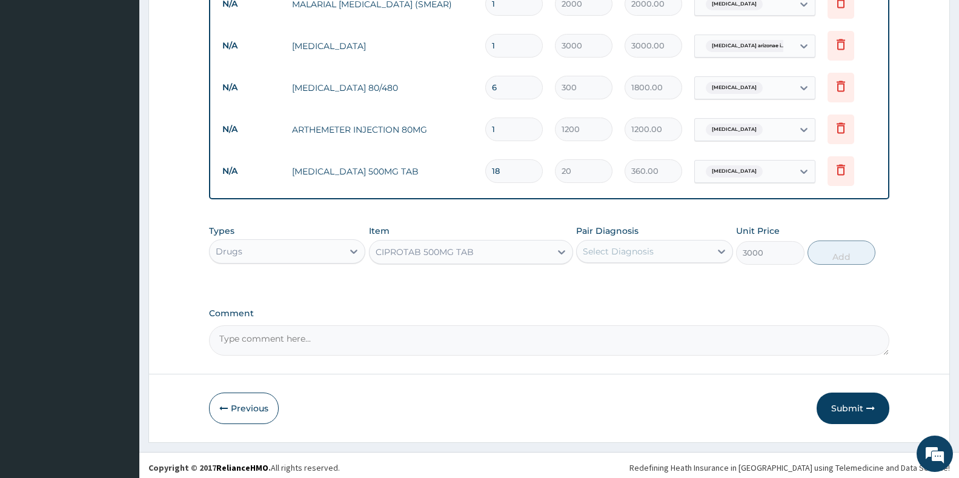
click at [607, 228] on label "Pair Diagnosis" at bounding box center [607, 231] width 62 height 12
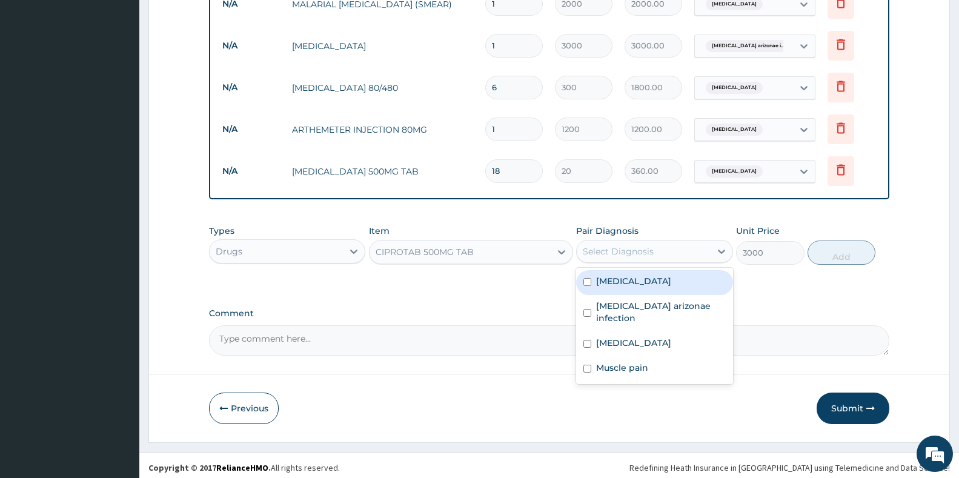
drag, startPoint x: 609, startPoint y: 239, endPoint x: 609, endPoint y: 267, distance: 27.3
click at [609, 242] on div "Select Diagnosis" at bounding box center [643, 251] width 133 height 19
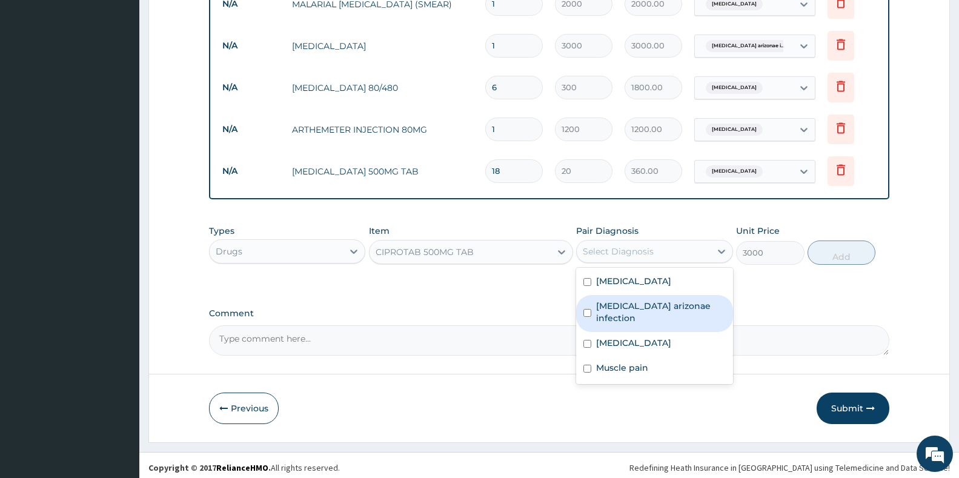
drag, startPoint x: 614, startPoint y: 318, endPoint x: 614, endPoint y: 324, distance: 6.1
click at [614, 321] on div "[MEDICAL_DATA] arizonae infection" at bounding box center [654, 313] width 156 height 37
checkbox input "true"
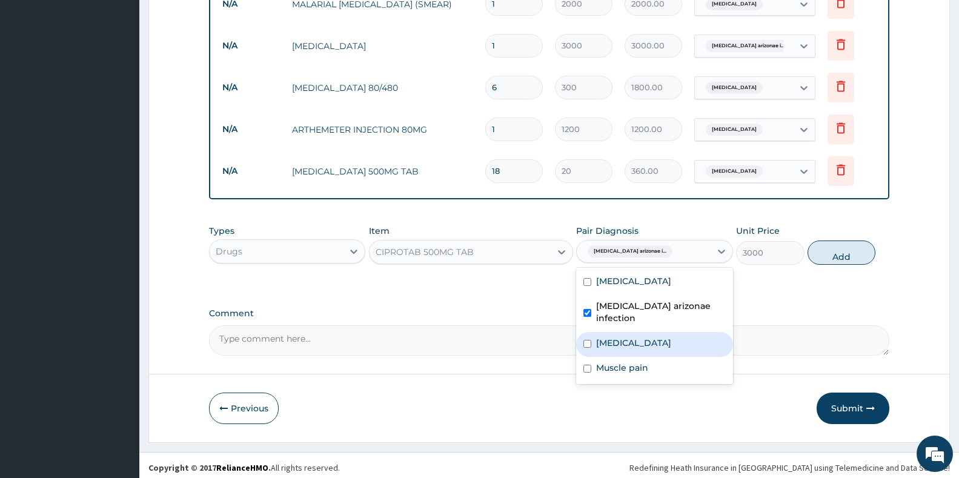
drag, startPoint x: 638, startPoint y: 344, endPoint x: 739, endPoint y: 305, distance: 108.6
click at [640, 343] on div "[MEDICAL_DATA]" at bounding box center [654, 344] width 156 height 25
checkbox input "true"
click at [852, 233] on div "Types Drugs Item CIPROTAB 500MG TAB Pair Diagnosis option [MEDICAL_DATA], selec…" at bounding box center [549, 245] width 681 height 52
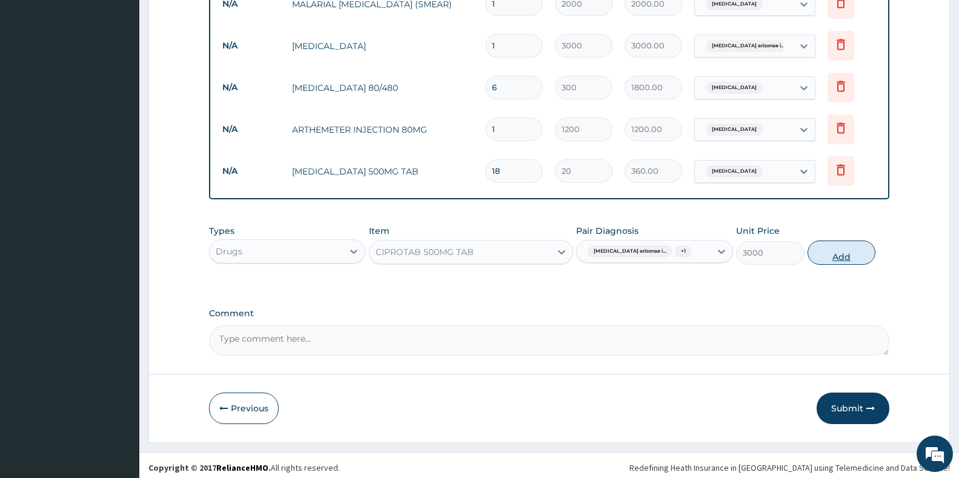
click at [847, 254] on button "Add" at bounding box center [842, 253] width 68 height 24
type input "0"
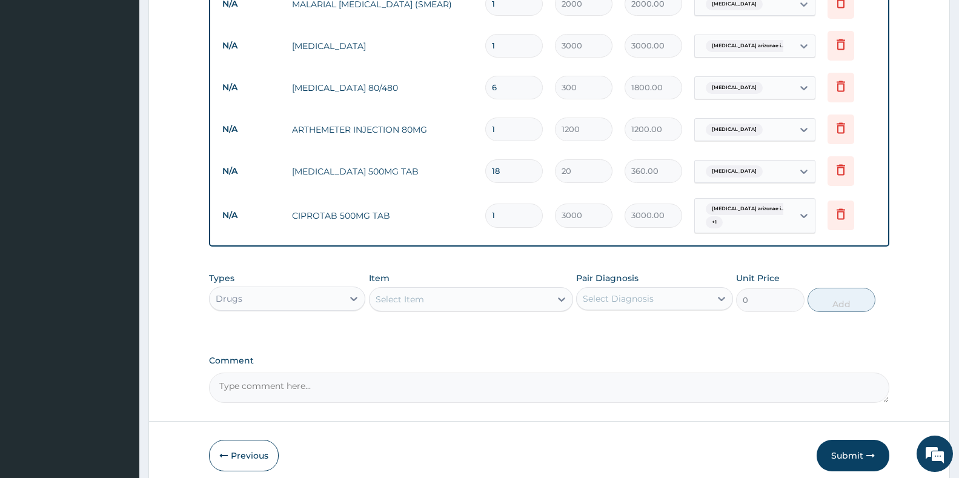
click at [423, 294] on div "Select Item" at bounding box center [400, 299] width 48 height 12
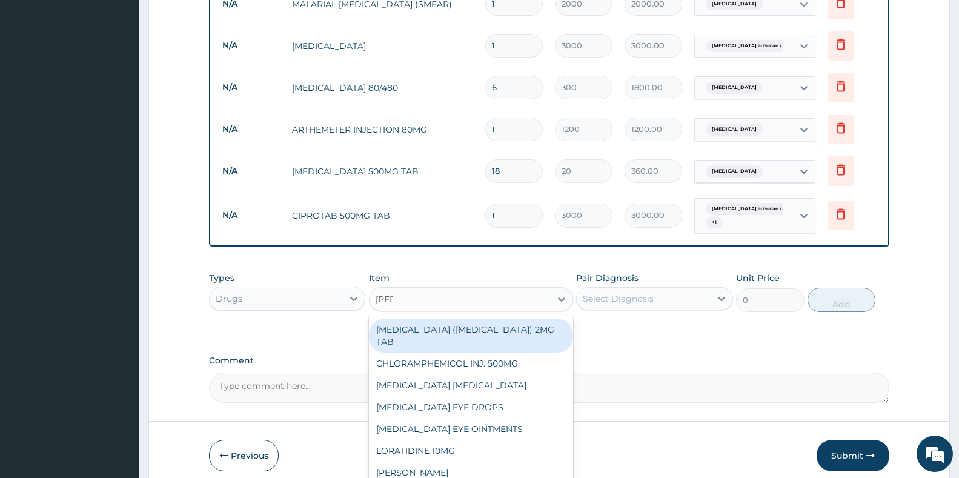
type input "lorat"
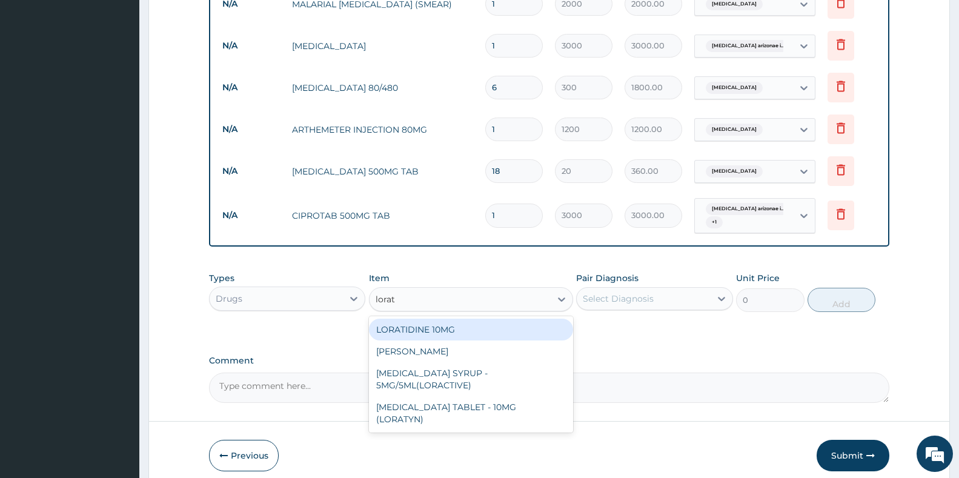
click at [461, 326] on div "LORATIDINE 10MG" at bounding box center [471, 330] width 204 height 22
type input "50"
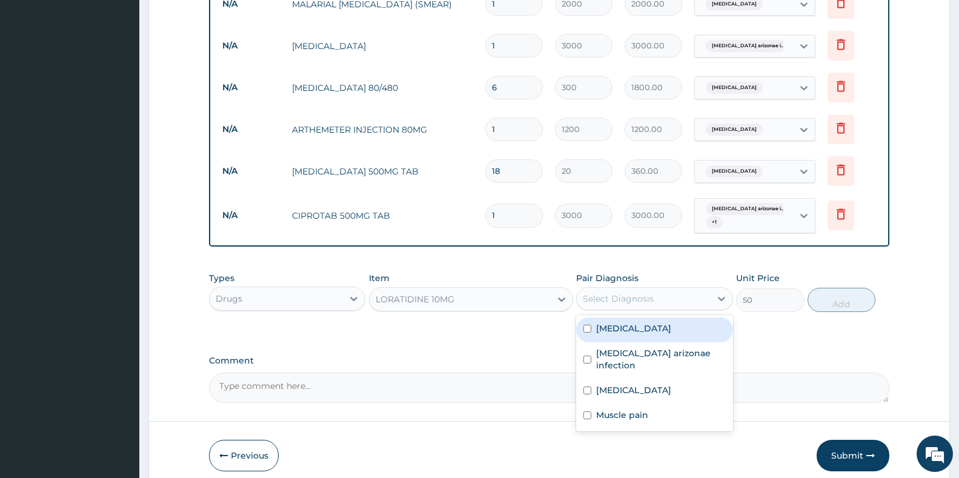
click at [627, 294] on div "Select Diagnosis" at bounding box center [618, 299] width 71 height 12
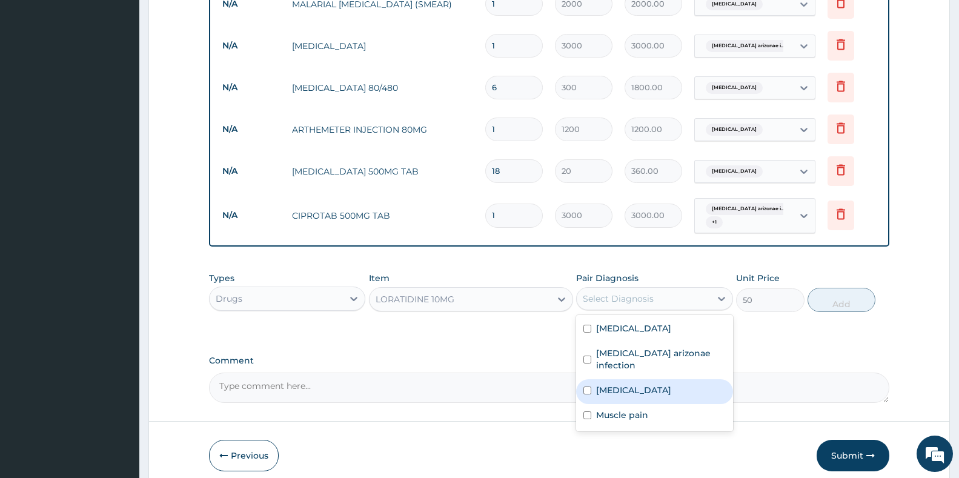
click at [633, 390] on label "[MEDICAL_DATA]" at bounding box center [633, 390] width 75 height 12
checkbox input "true"
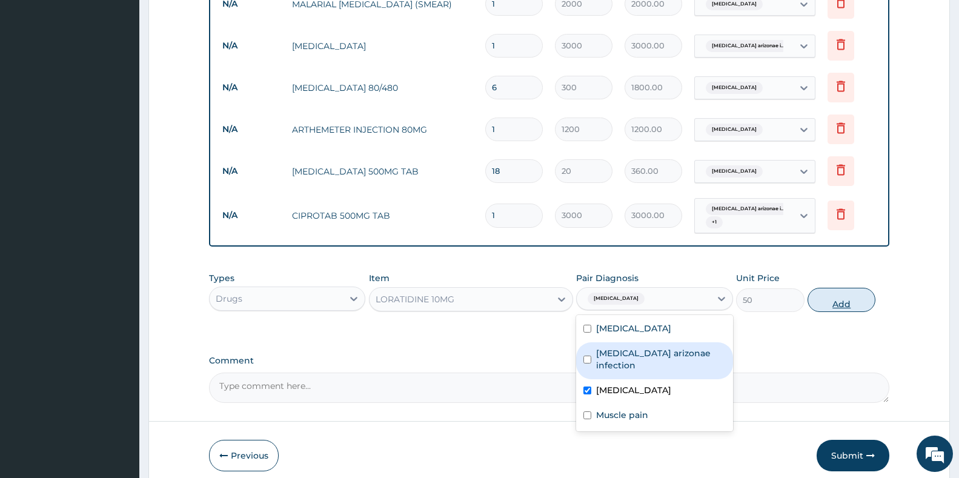
click at [827, 300] on button "Add" at bounding box center [842, 300] width 68 height 24
type input "0"
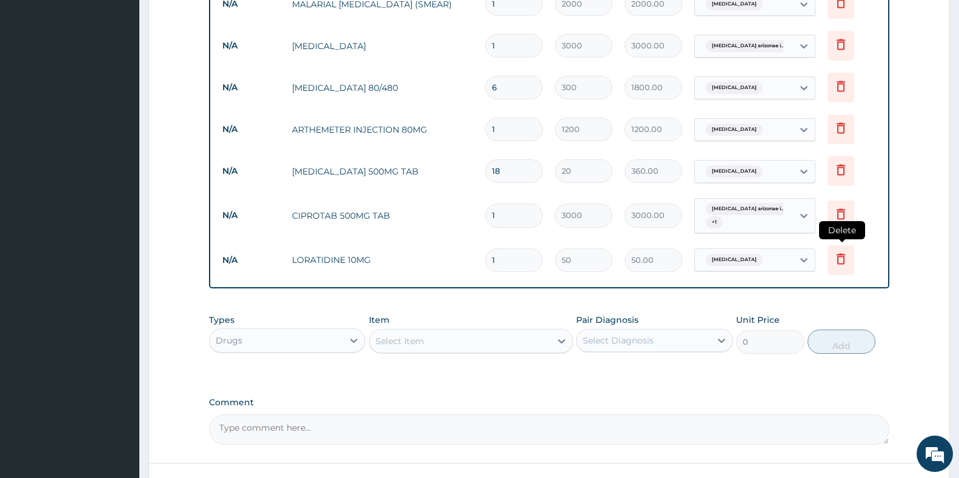
type input "10"
type input "500.00"
type input "10"
click at [467, 340] on div "Select Item" at bounding box center [460, 340] width 181 height 19
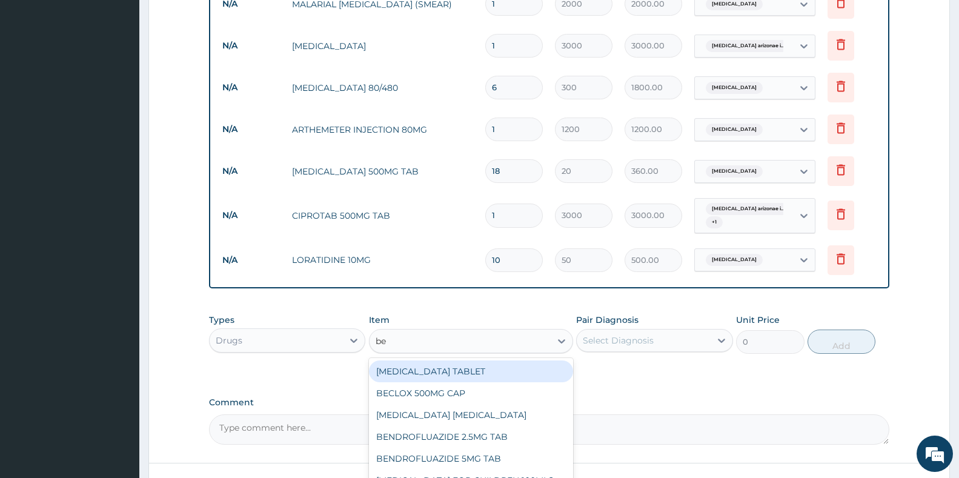
type input "ben"
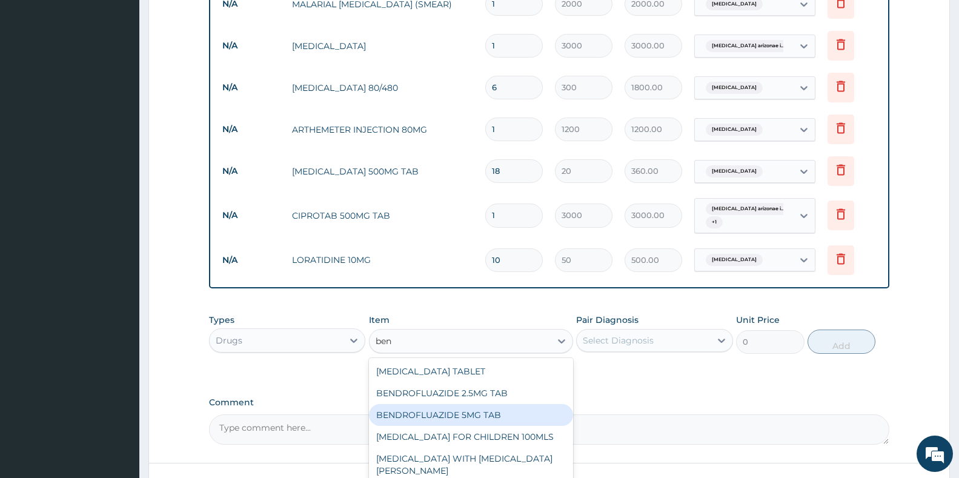
scroll to position [61, 0]
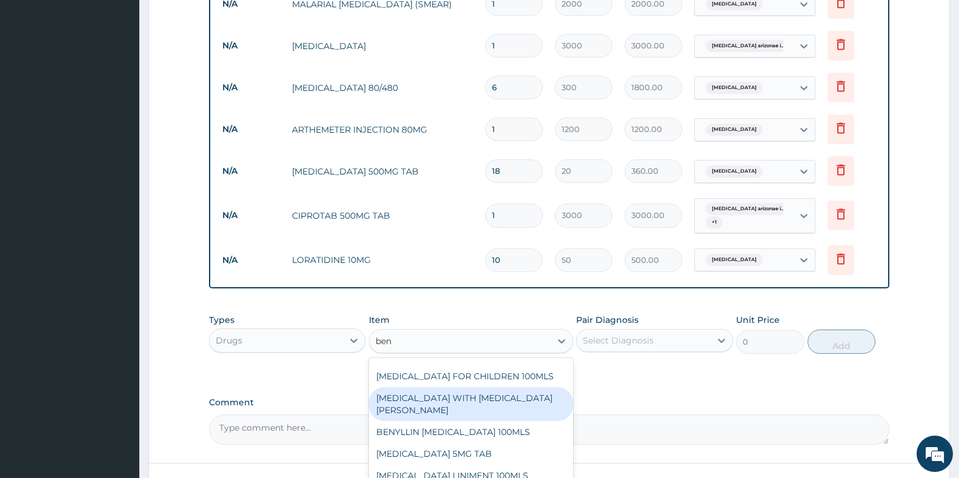
click at [471, 390] on div "[MEDICAL_DATA] WITH [MEDICAL_DATA][PERSON_NAME]" at bounding box center [471, 404] width 204 height 34
type input "1300"
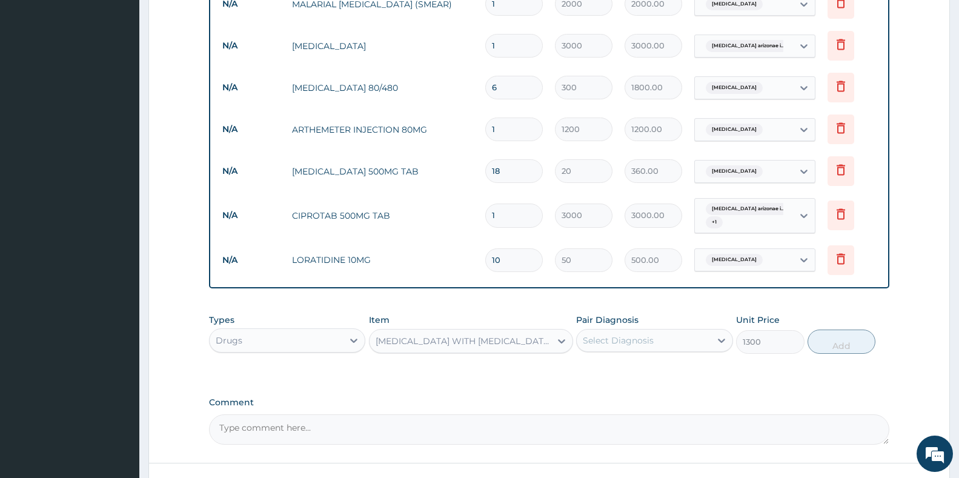
click at [656, 334] on div "Select Diagnosis" at bounding box center [643, 340] width 133 height 19
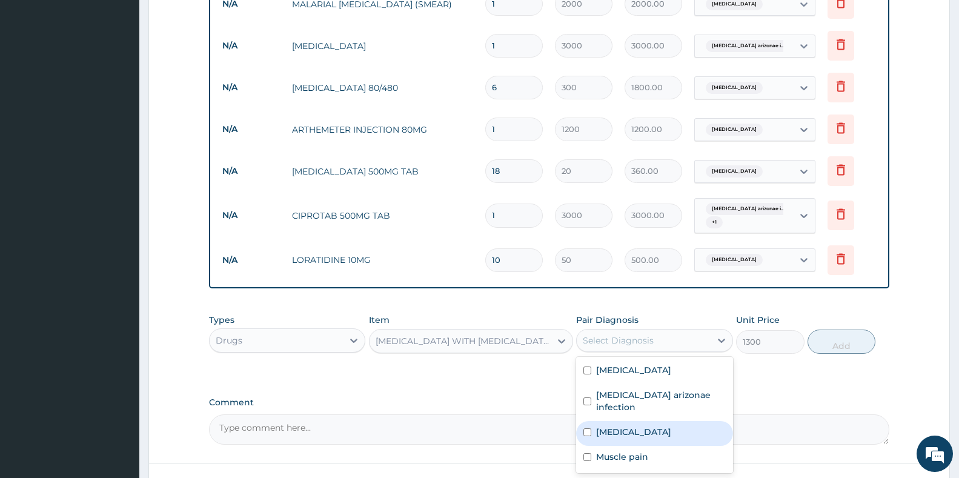
click at [643, 430] on label "[MEDICAL_DATA]" at bounding box center [633, 432] width 75 height 12
checkbox input "true"
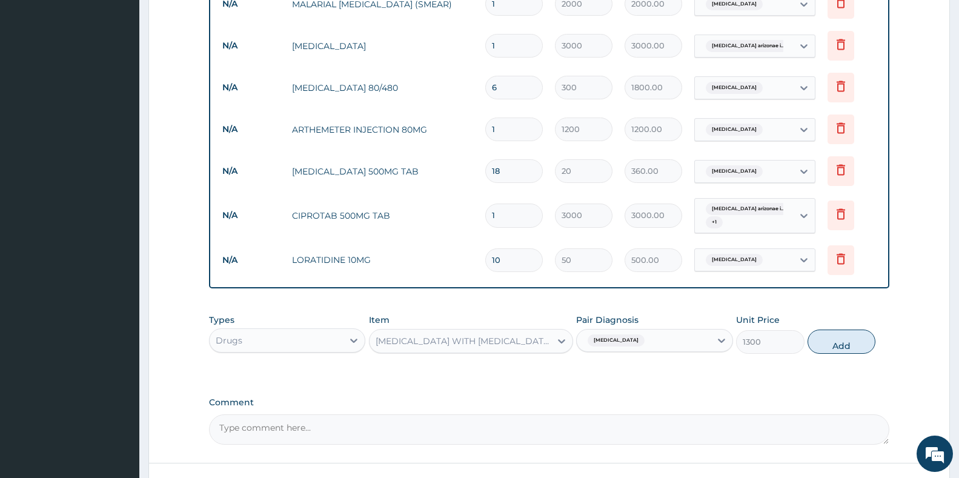
click at [845, 338] on button "Add" at bounding box center [842, 342] width 68 height 24
type input "0"
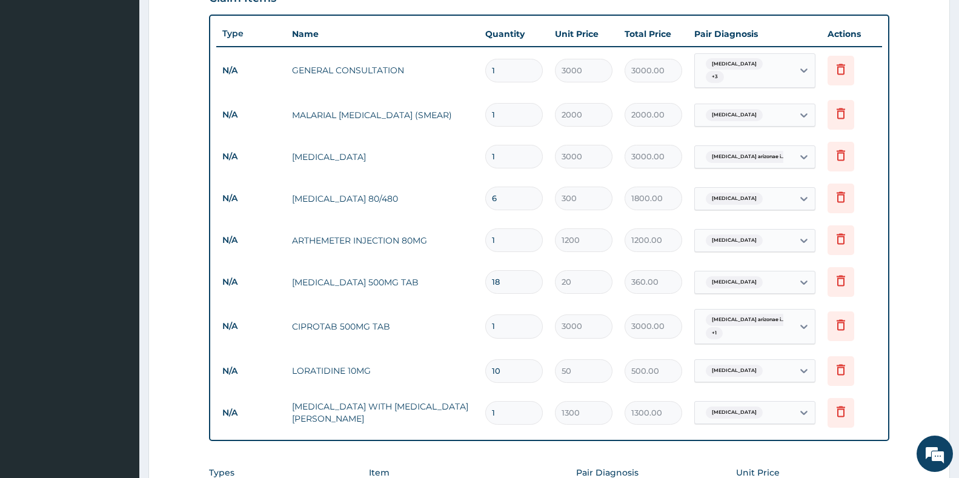
scroll to position [305, 0]
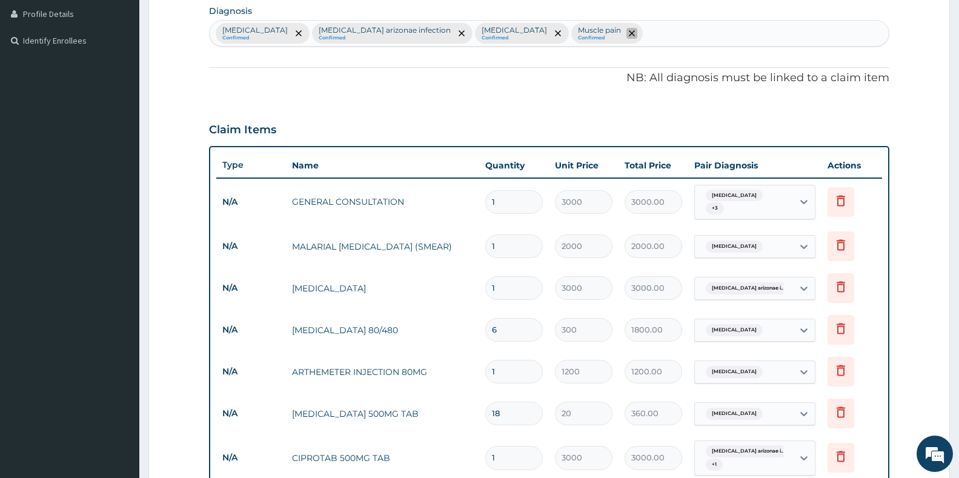
click at [630, 34] on icon "remove selection option" at bounding box center [632, 33] width 6 height 6
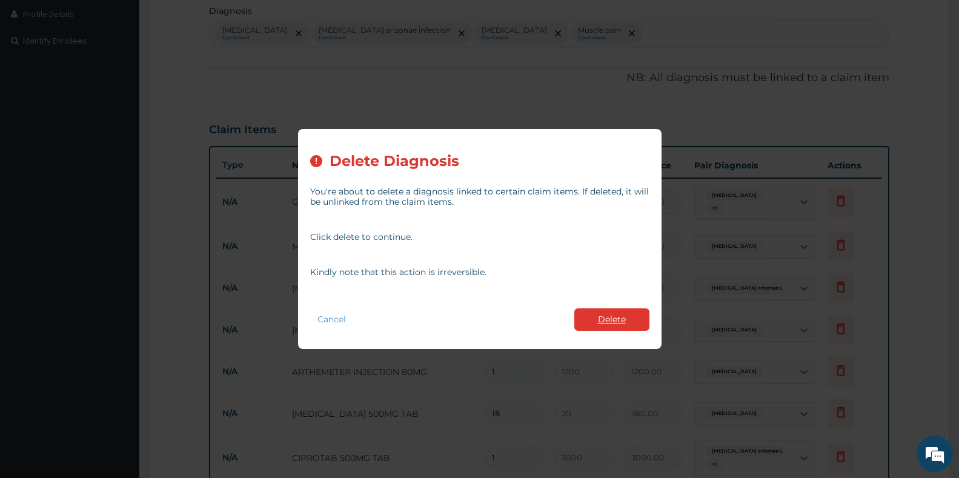
click at [615, 319] on button "Delete" at bounding box center [611, 319] width 75 height 22
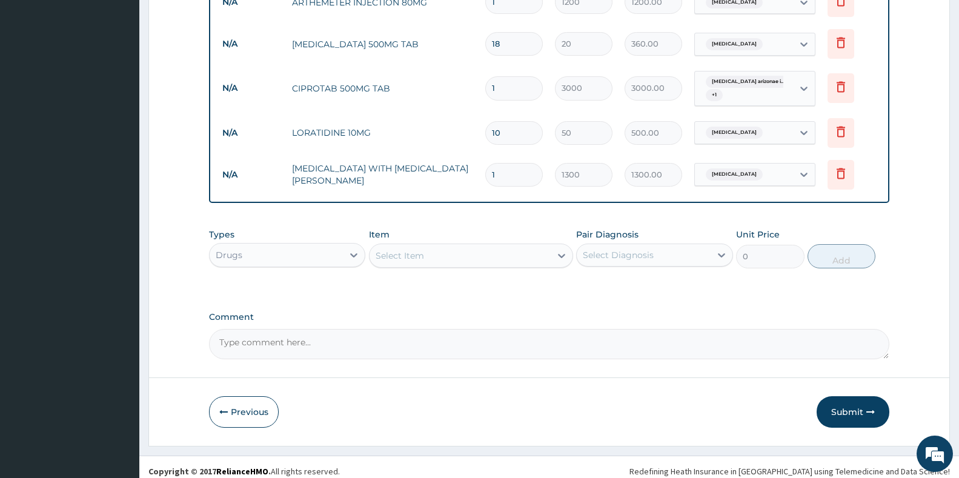
scroll to position [678, 0]
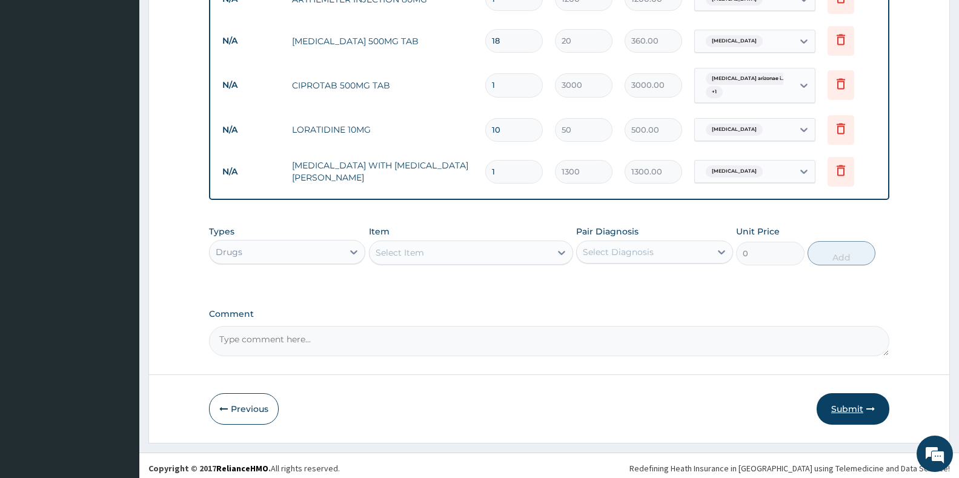
click at [841, 404] on button "Submit" at bounding box center [853, 409] width 73 height 32
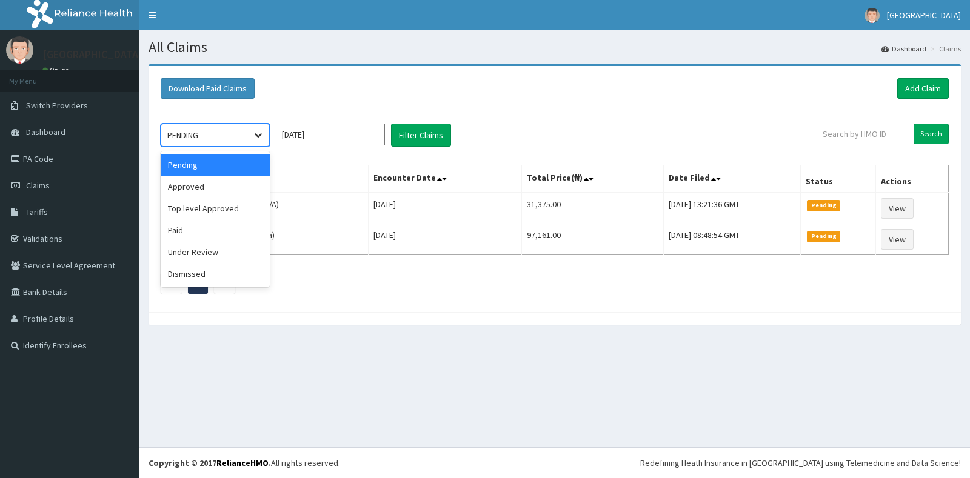
click at [255, 141] on icon at bounding box center [258, 135] width 12 height 12
click at [223, 180] on div "Approved" at bounding box center [215, 187] width 109 height 22
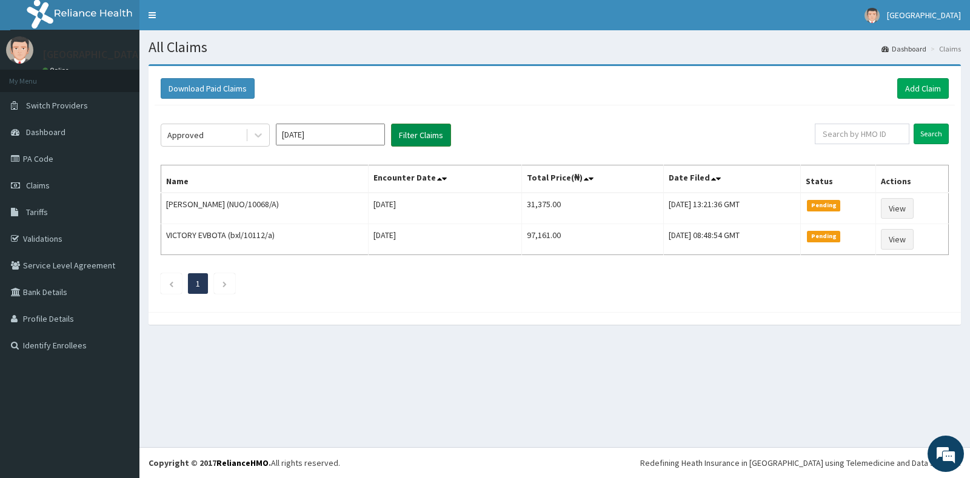
click at [413, 141] on button "Filter Claims" at bounding box center [421, 135] width 60 height 23
